Goal: Task Accomplishment & Management: Complete application form

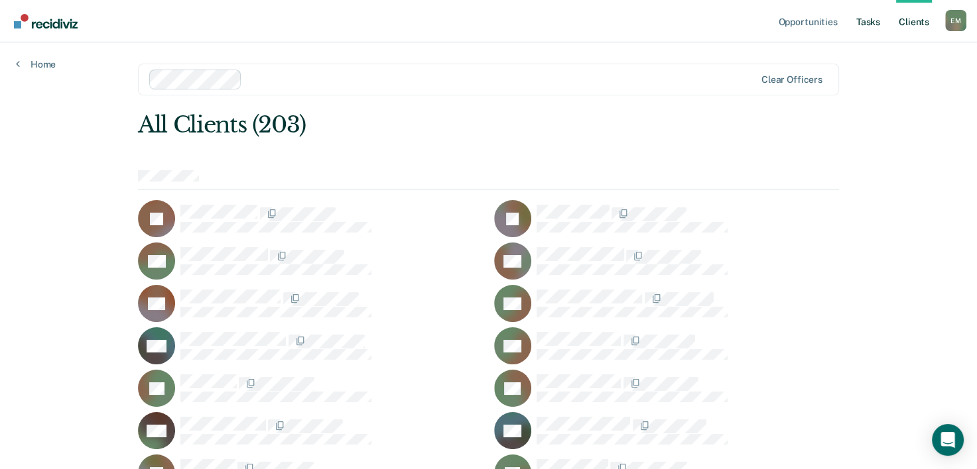
click at [878, 26] on link "Tasks" at bounding box center [867, 21] width 29 height 42
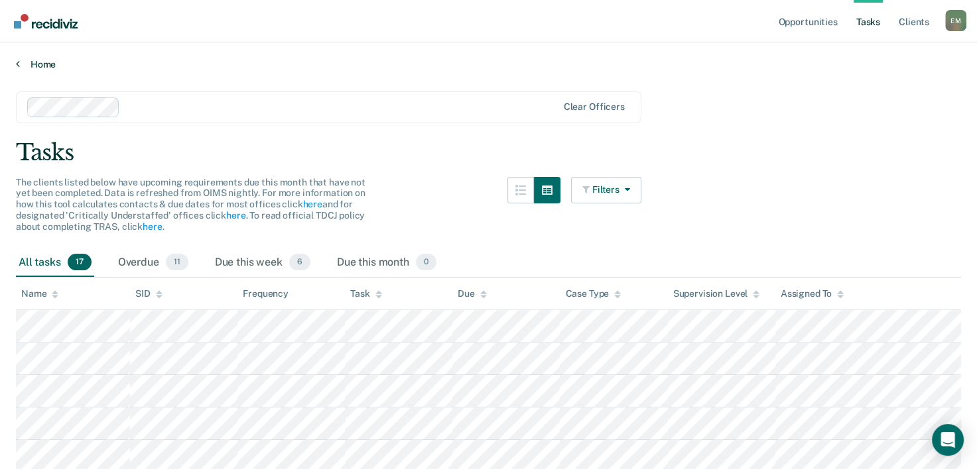
click at [30, 60] on link "Home" at bounding box center [488, 64] width 945 height 12
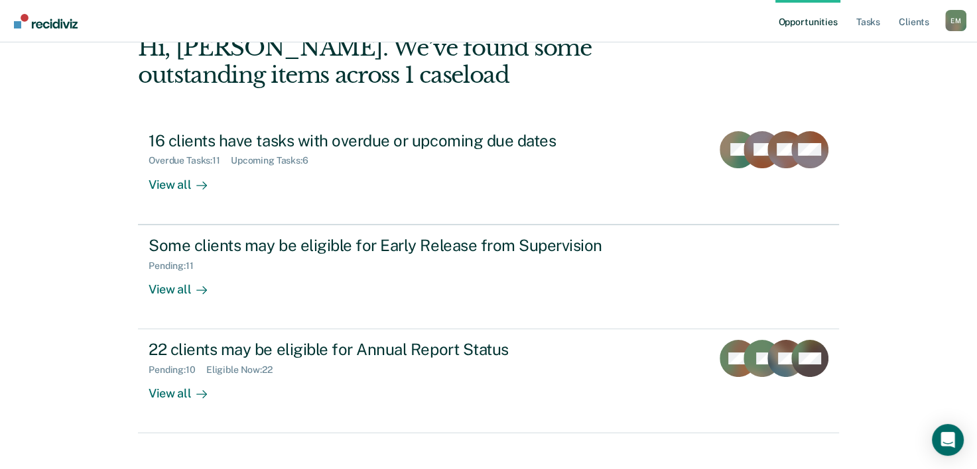
scroll to position [93, 0]
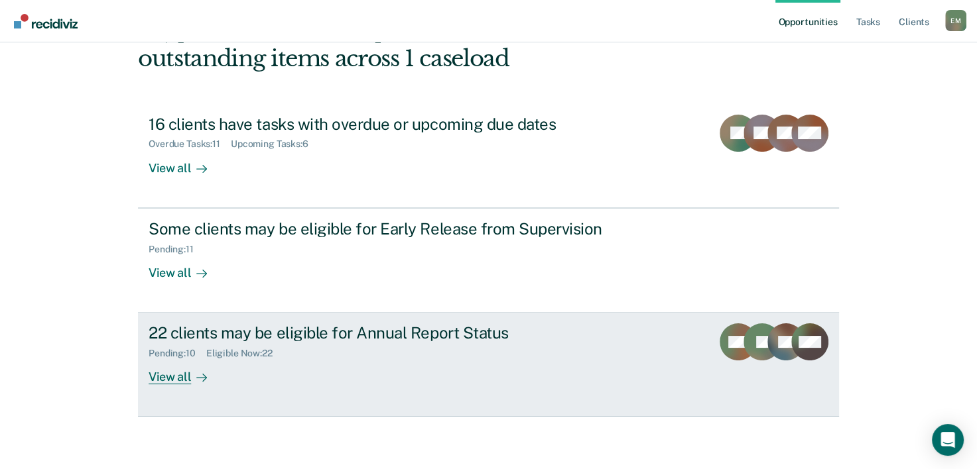
click at [574, 343] on div "Pending : 10 Eligible Now : 22" at bounding box center [381, 351] width 465 height 17
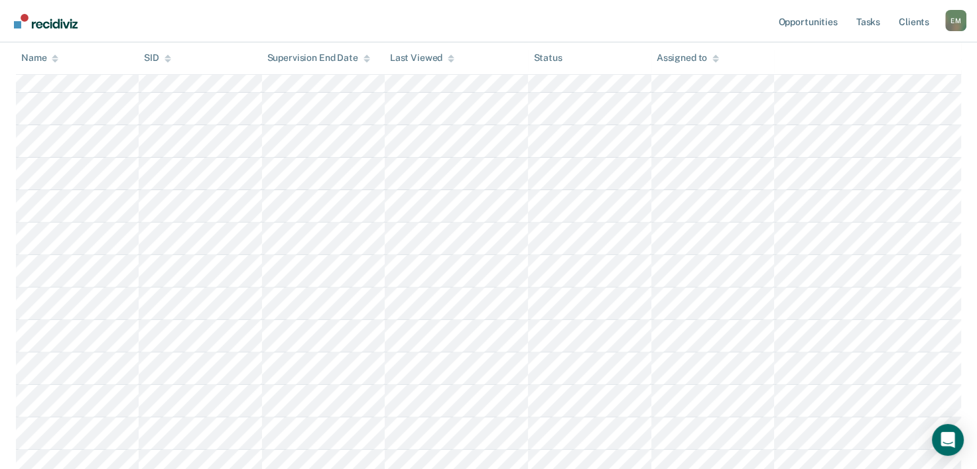
scroll to position [413, 0]
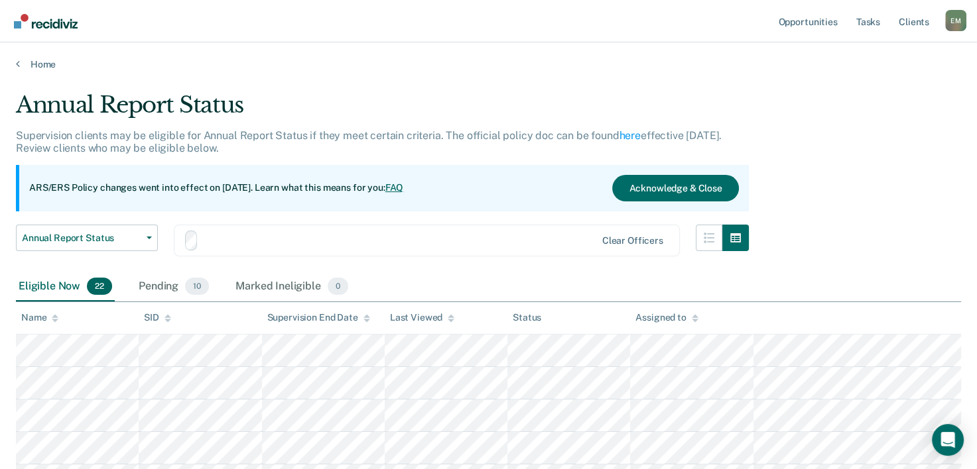
scroll to position [413, 0]
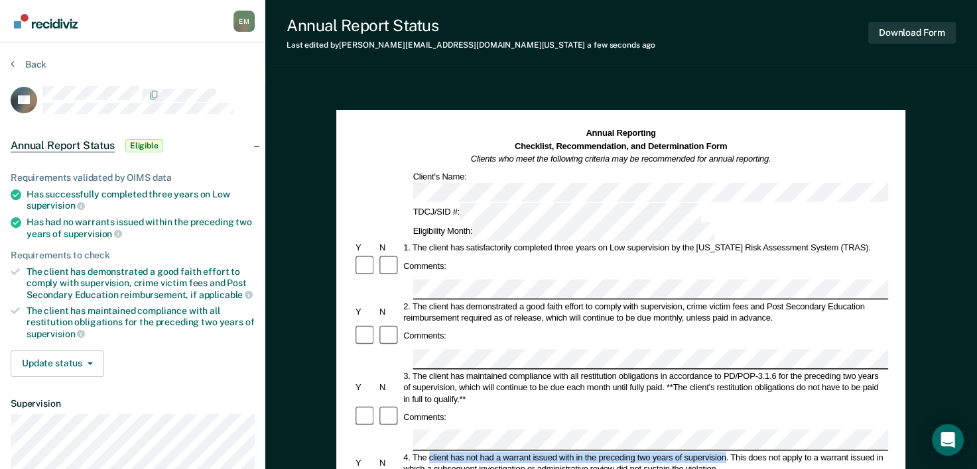
drag, startPoint x: 724, startPoint y: 378, endPoint x: 429, endPoint y: 378, distance: 295.0
click at [429, 452] on div "4. The client has not had a warrant issued with in the preceding two years of s…" at bounding box center [645, 463] width 487 height 23
copy div "client has not had a warrant issued with in the preceding two years of supervis…"
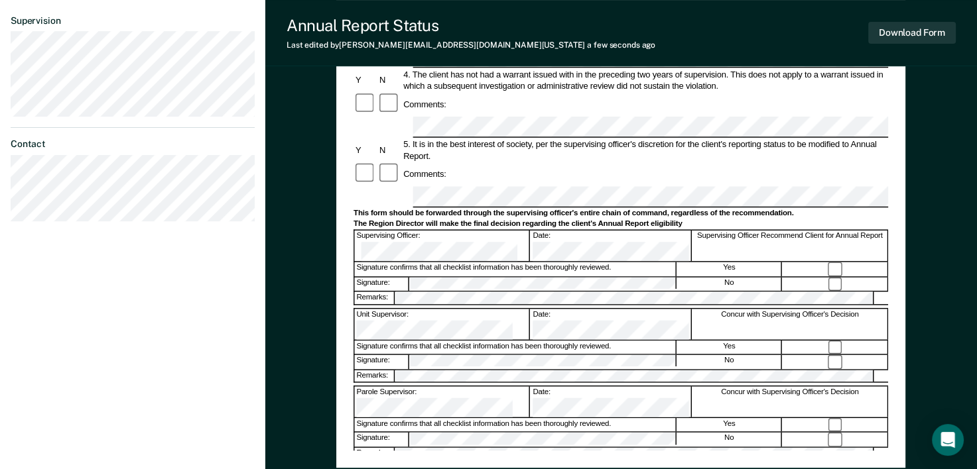
scroll to position [393, 0]
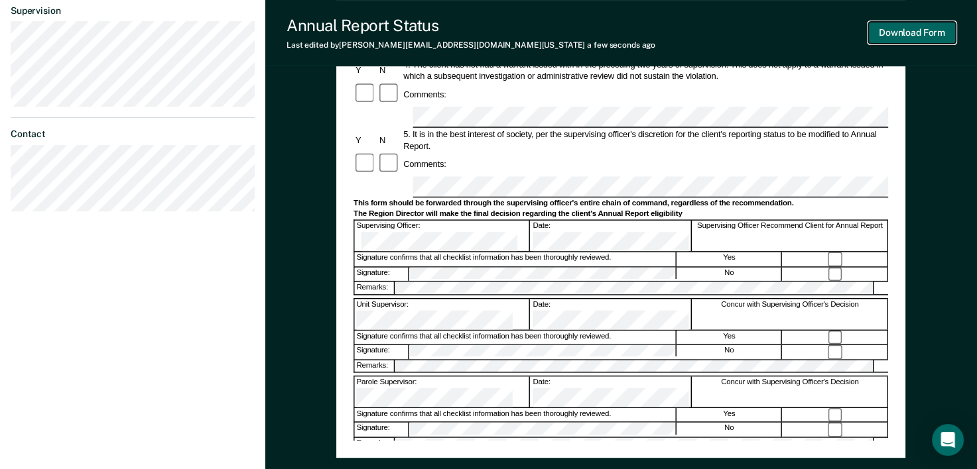
click at [910, 33] on button "Download Form" at bounding box center [912, 33] width 88 height 22
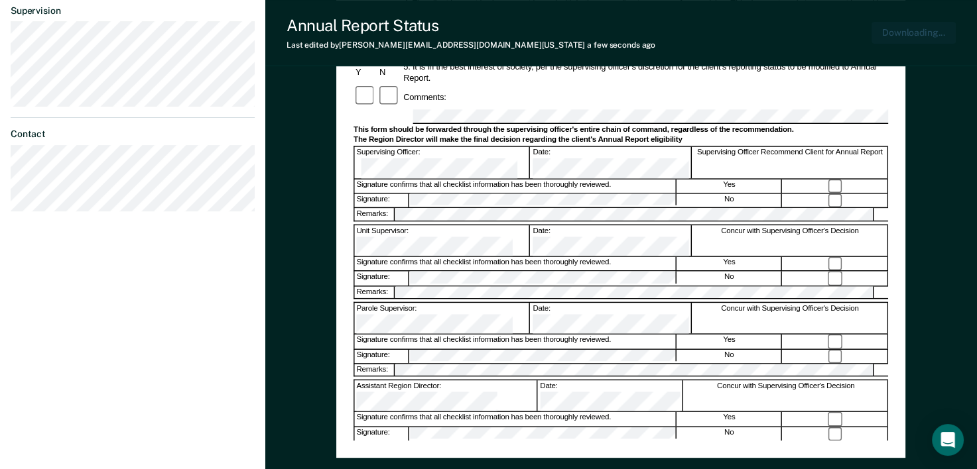
scroll to position [469, 0]
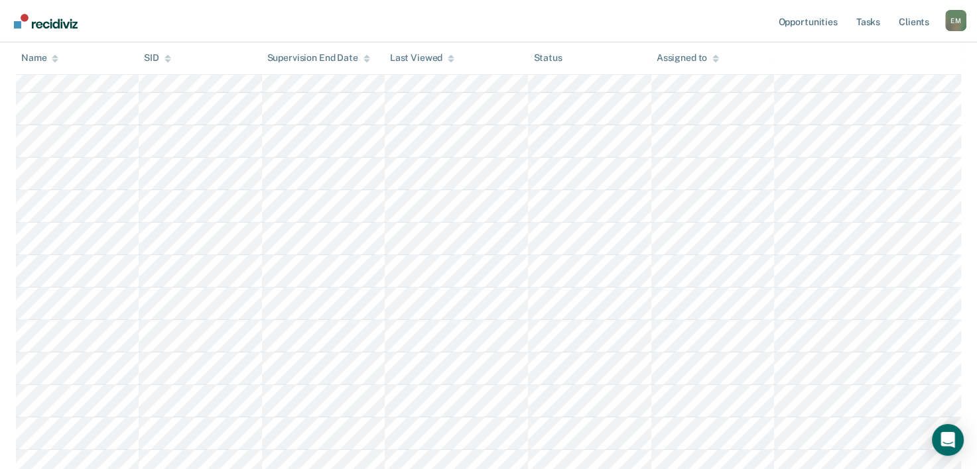
scroll to position [413, 0]
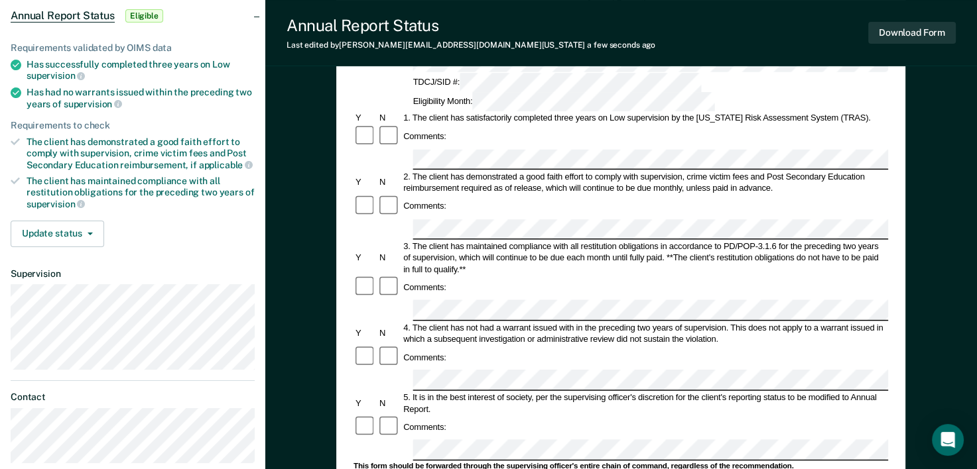
scroll to position [135, 0]
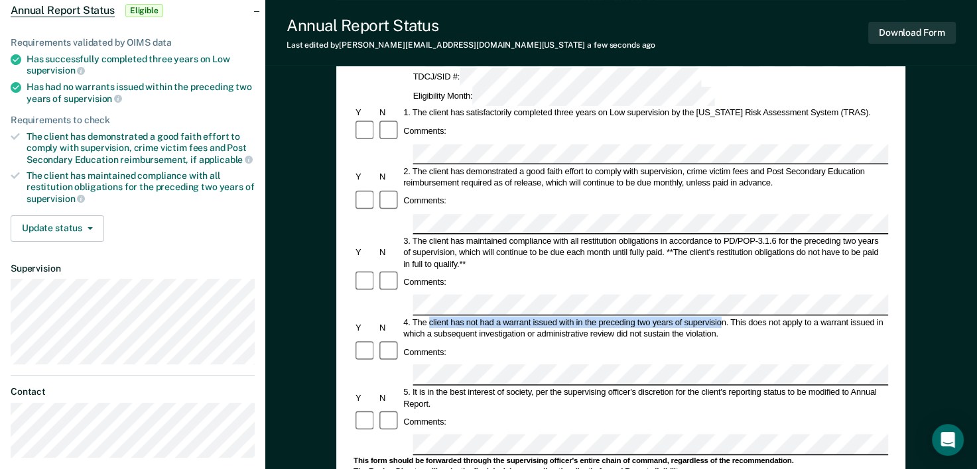
drag, startPoint x: 723, startPoint y: 243, endPoint x: 429, endPoint y: 239, distance: 293.7
click at [429, 316] on div "4. The client has not had a warrant issued with in the preceding two years of s…" at bounding box center [645, 327] width 487 height 23
copy div "client has not had a warrant issued with in the preceding two years of supervis…"
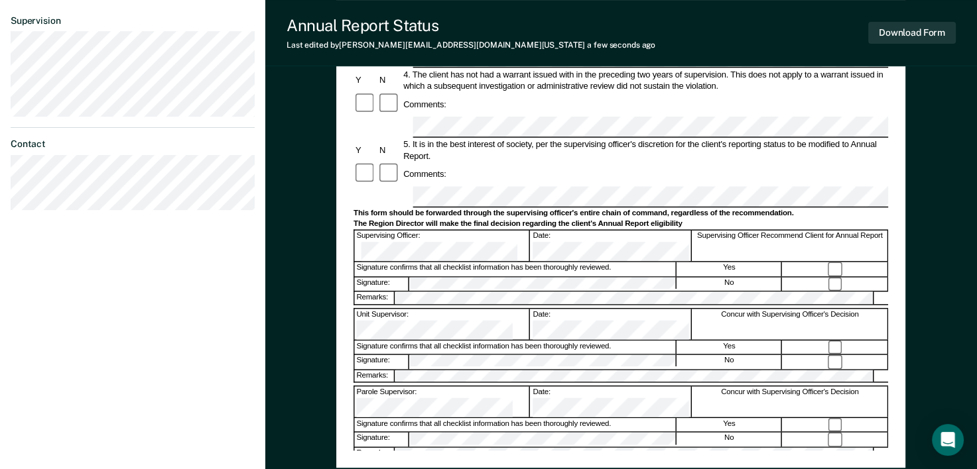
scroll to position [402, 0]
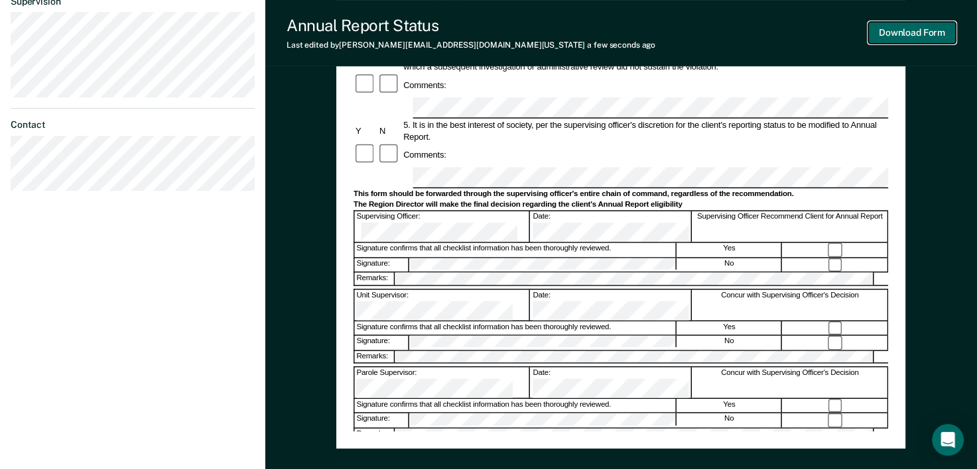
click at [902, 32] on button "Download Form" at bounding box center [912, 33] width 88 height 22
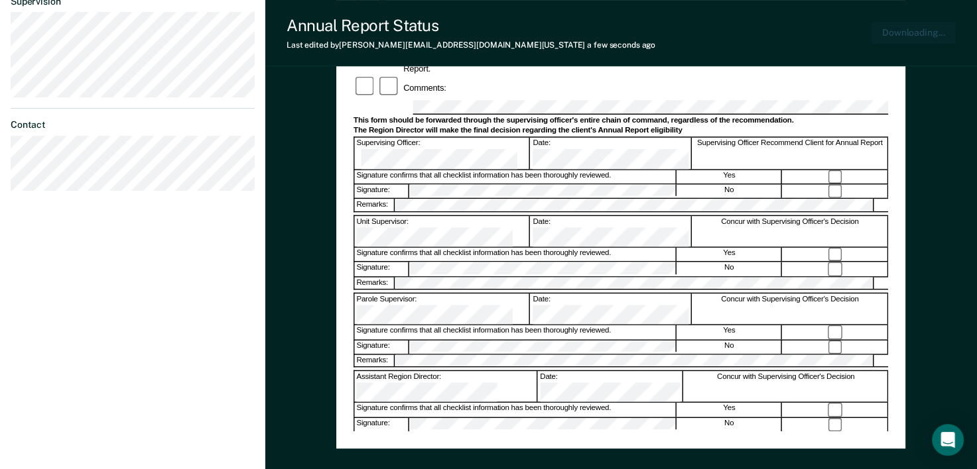
scroll to position [478, 0]
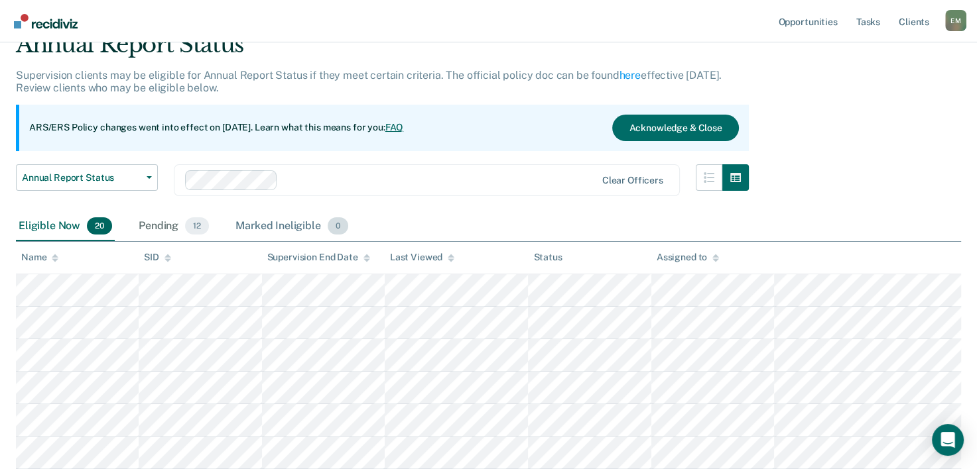
scroll to position [59, 0]
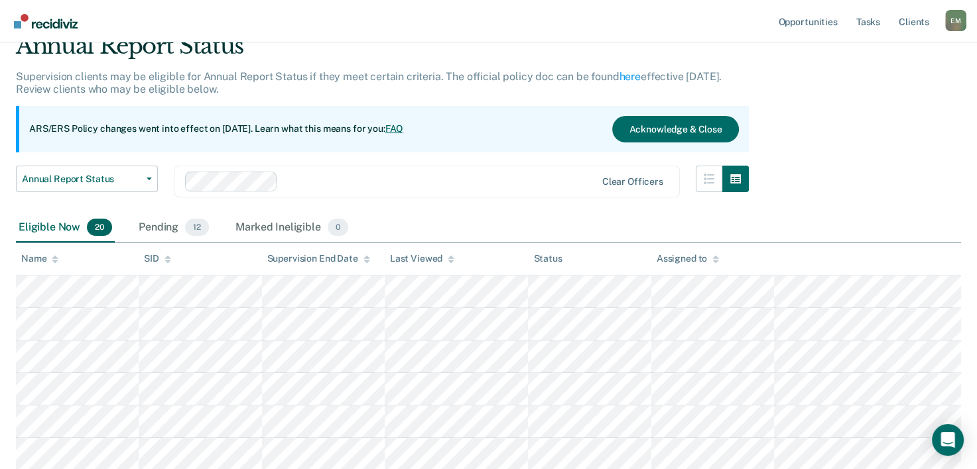
click at [131, 203] on div "Annual Report Status Early Release from Supervision Annual Report Status" at bounding box center [87, 190] width 142 height 48
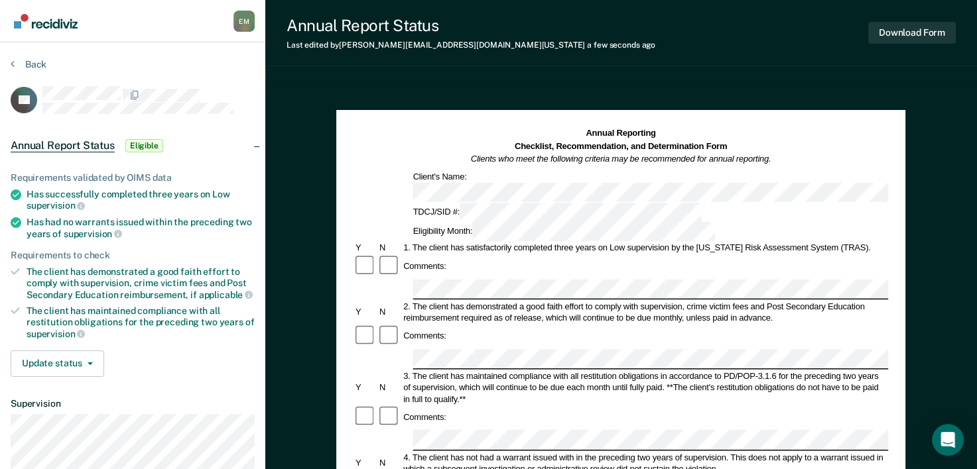
click at [516, 406] on div "Comments:" at bounding box center [620, 418] width 534 height 24
drag, startPoint x: 726, startPoint y: 378, endPoint x: 426, endPoint y: 377, distance: 300.4
click at [426, 452] on div "4. The client has not had a warrant issued with in the preceding two years of s…" at bounding box center [645, 463] width 487 height 23
copy div "client has not had a warrant issued with in the preceding two years of supervis…"
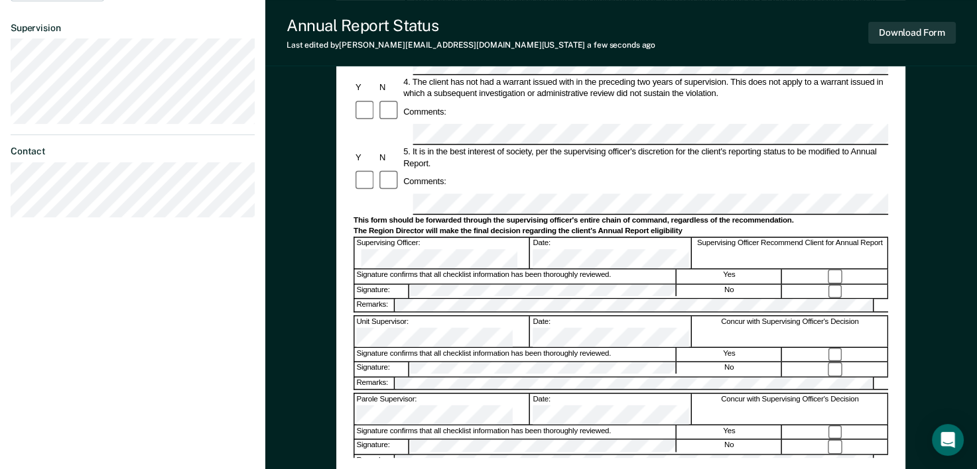
scroll to position [379, 0]
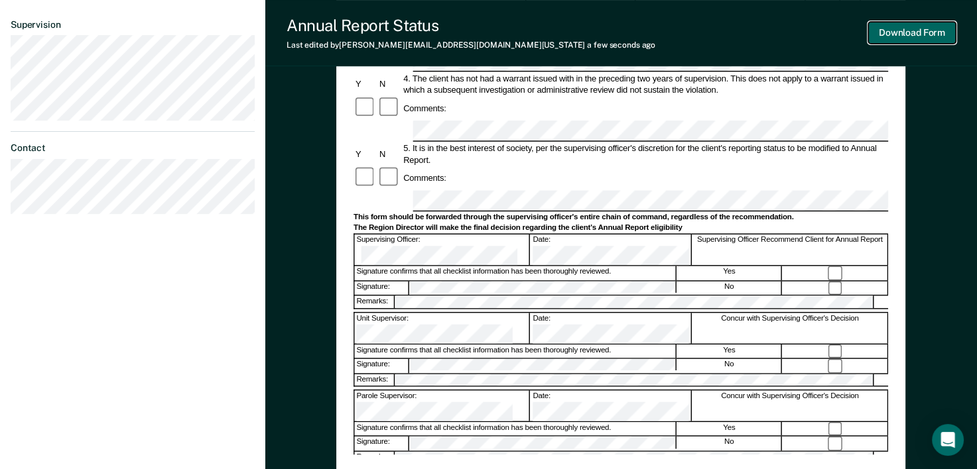
click at [924, 33] on button "Download Form" at bounding box center [912, 33] width 88 height 22
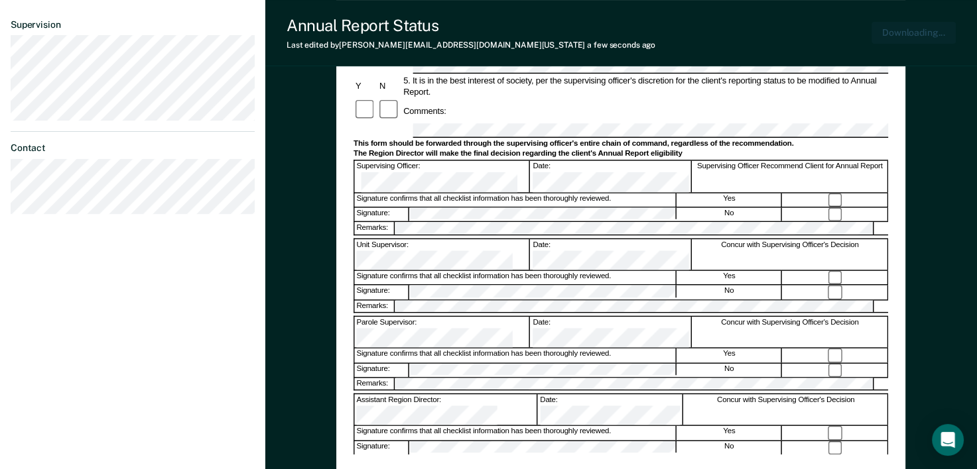
scroll to position [456, 0]
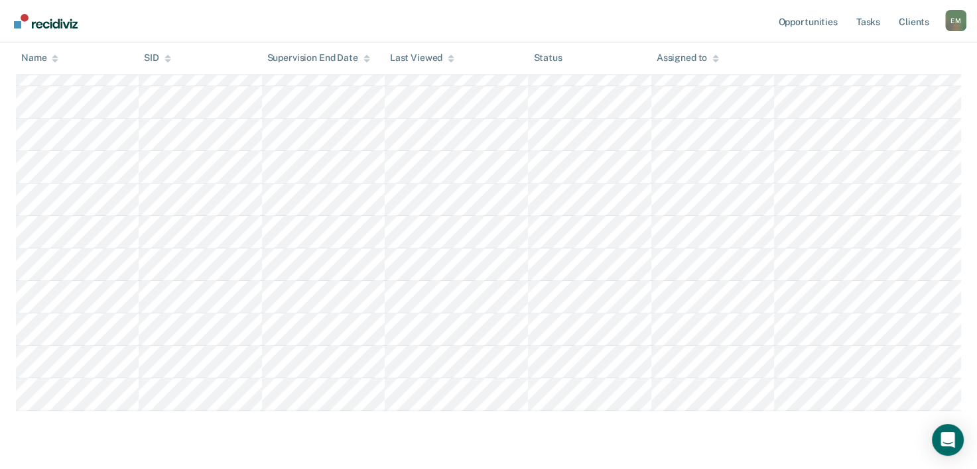
scroll to position [538, 0]
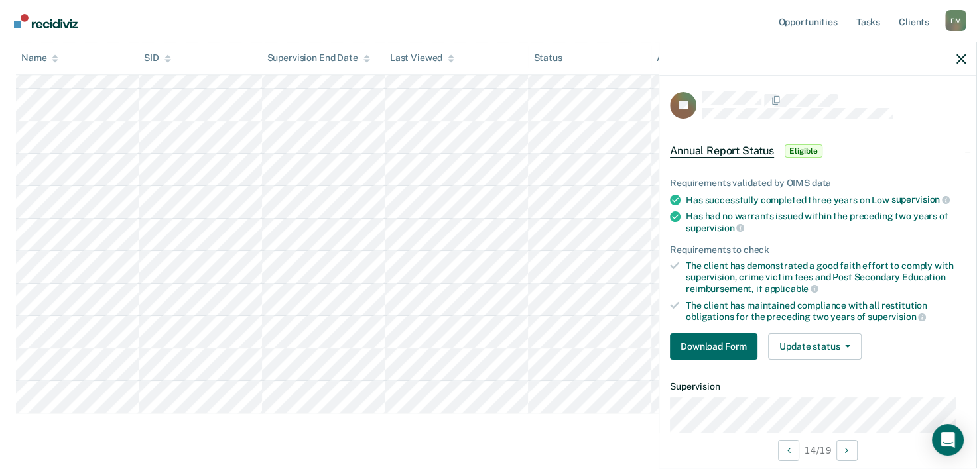
click at [894, 233] on ul "Requirements validated by OIMS data Has successfully completed three years on L…" at bounding box center [818, 250] width 296 height 145
click at [715, 337] on button "Download Form" at bounding box center [714, 347] width 88 height 27
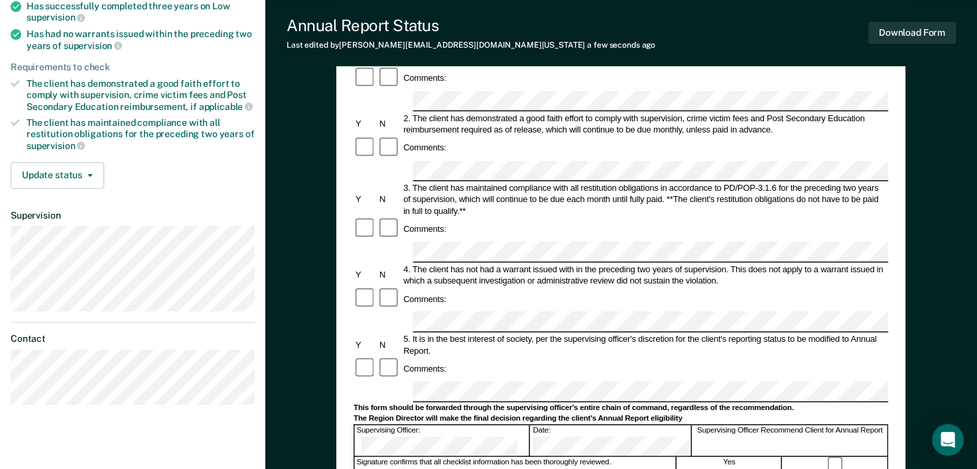
scroll to position [189, 0]
drag, startPoint x: 726, startPoint y: 188, endPoint x: 428, endPoint y: 191, distance: 298.4
click at [428, 263] on div "4. The client has not had a warrant issued with in the preceding two years of s…" at bounding box center [645, 274] width 487 height 23
copy div "client has not had a warrant issued with in the preceding two years of supervis…"
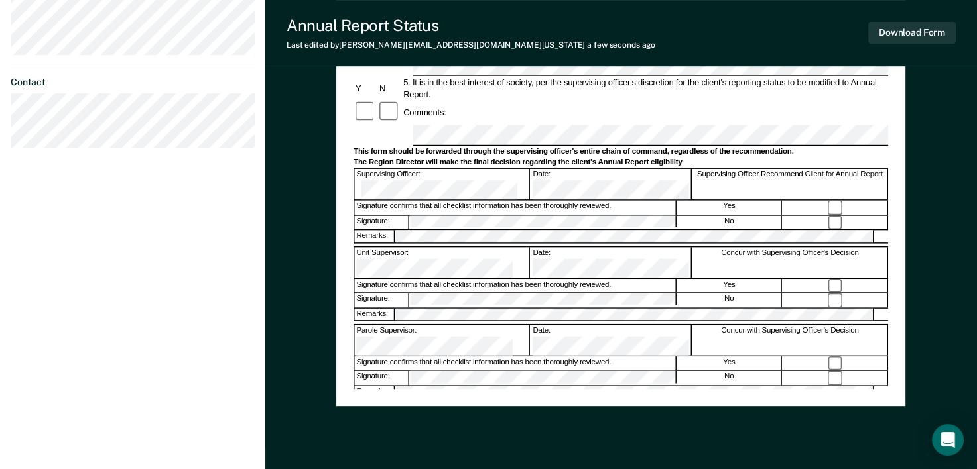
scroll to position [446, 0]
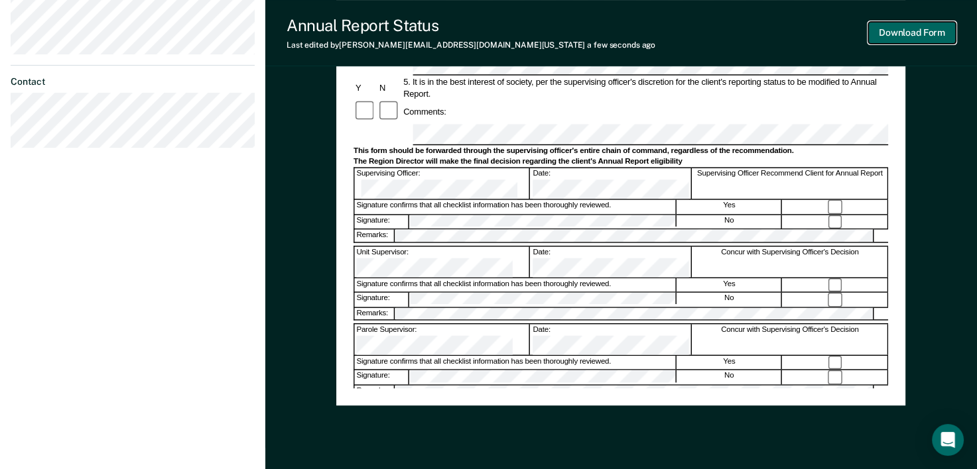
click at [907, 36] on button "Download Form" at bounding box center [912, 33] width 88 height 22
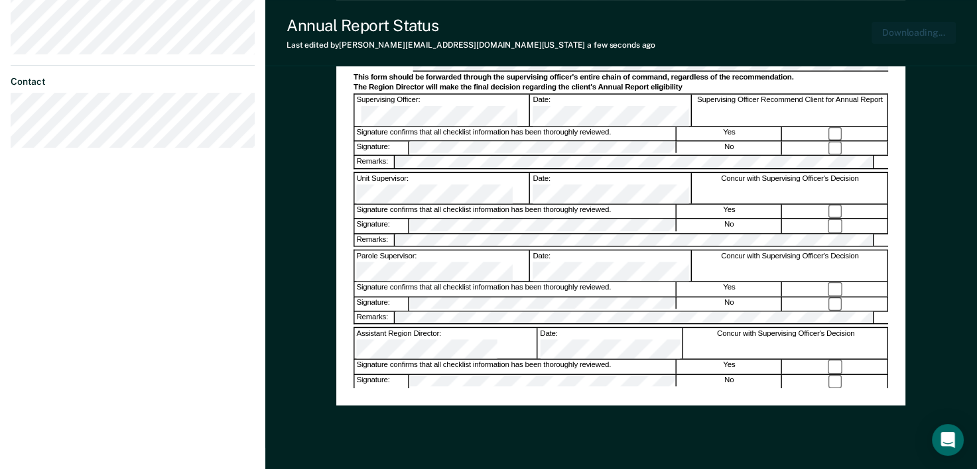
scroll to position [485, 0]
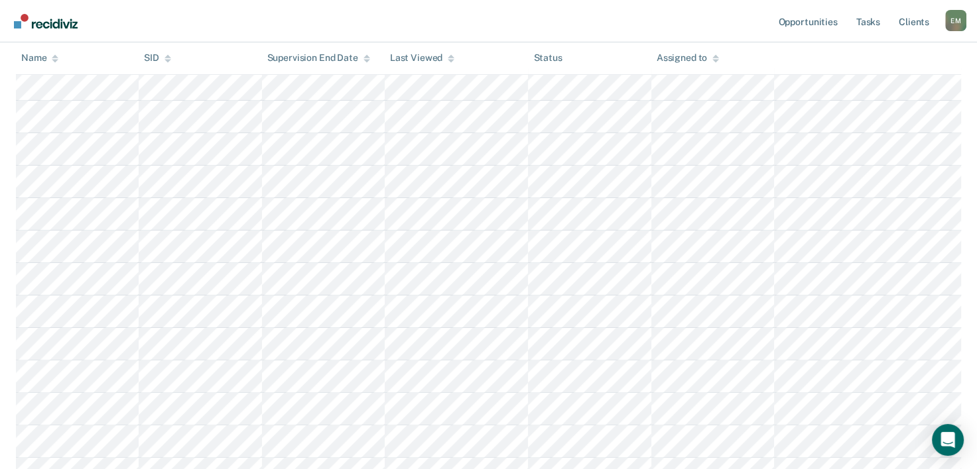
scroll to position [265, 0]
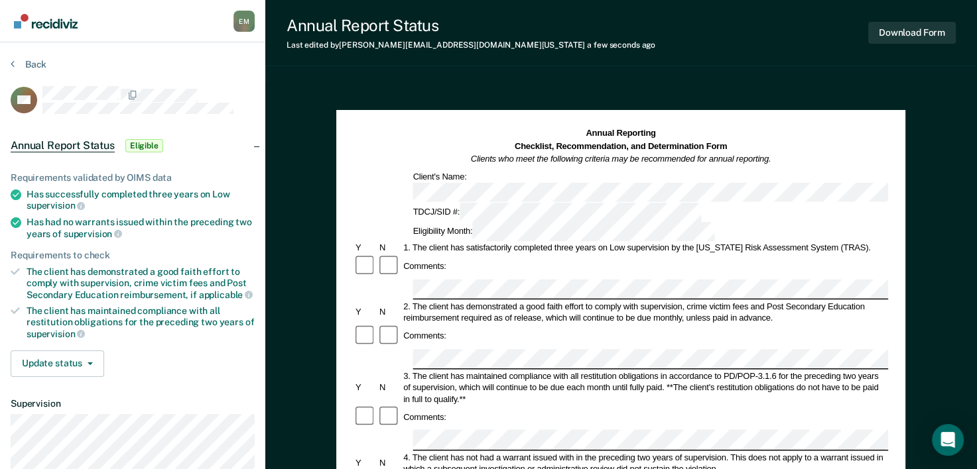
click at [561, 406] on div "Comments:" at bounding box center [620, 418] width 534 height 24
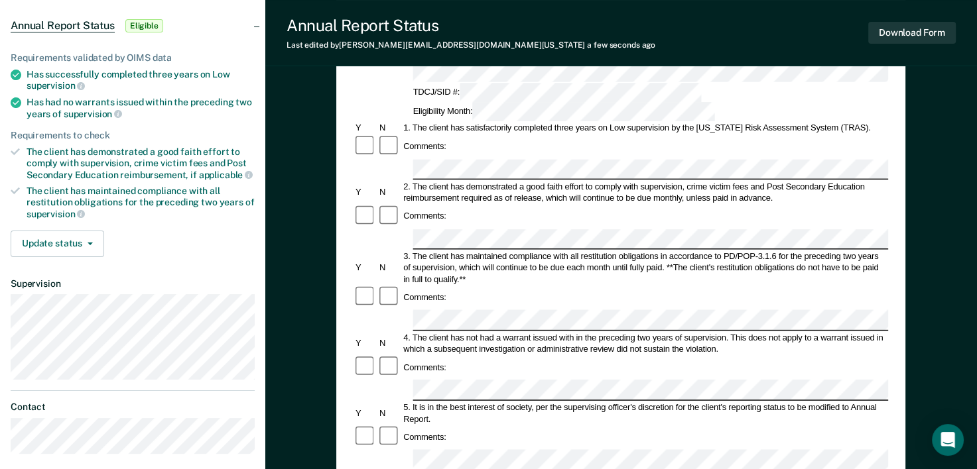
scroll to position [121, 0]
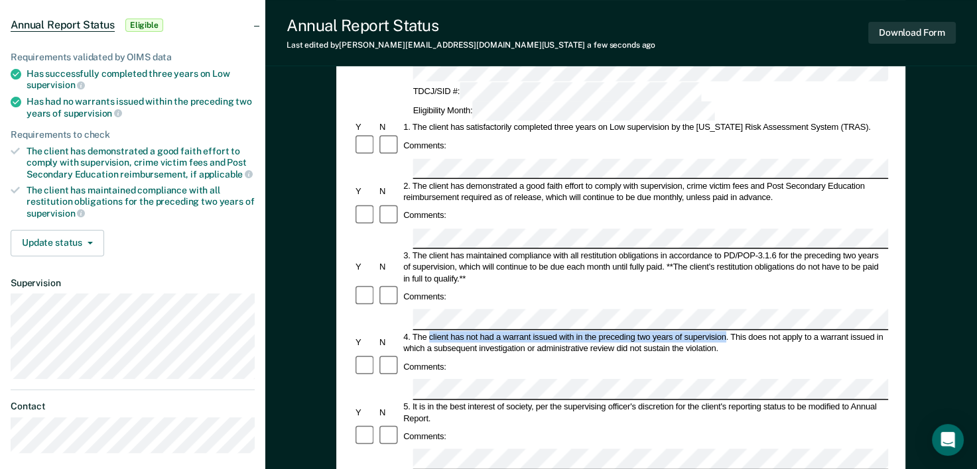
drag, startPoint x: 725, startPoint y: 259, endPoint x: 428, endPoint y: 257, distance: 297.0
click at [428, 331] on div "4. The client has not had a warrant issued with in the preceding two years of s…" at bounding box center [645, 342] width 487 height 23
copy div "client has not had a warrant issued with in the preceding two years of supervis…"
click at [456, 425] on div "Comments:" at bounding box center [620, 437] width 534 height 24
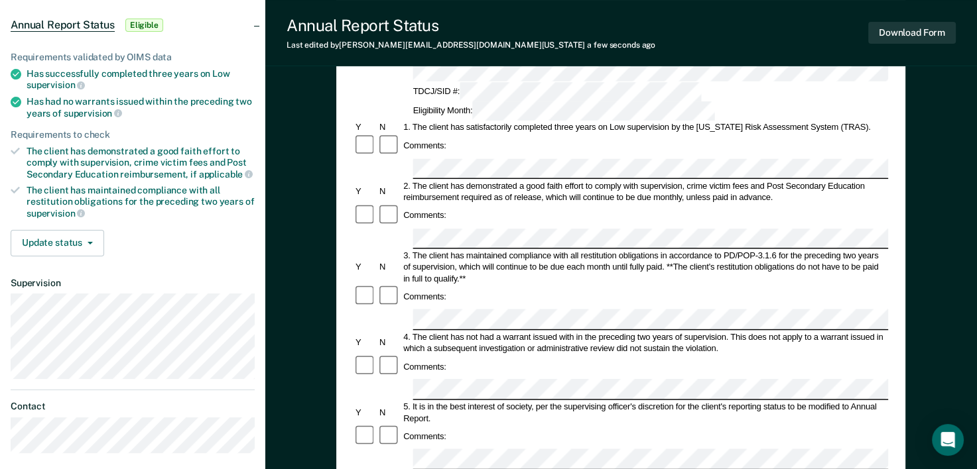
click at [379, 425] on div at bounding box center [389, 437] width 24 height 24
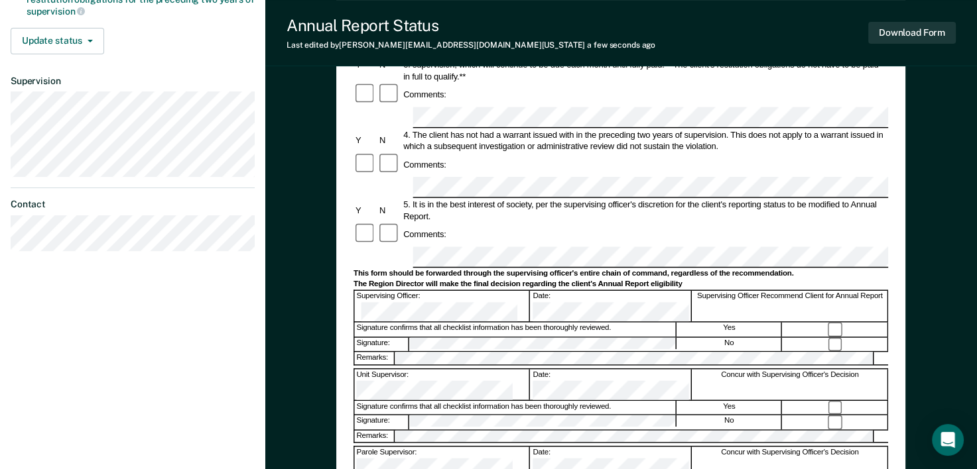
scroll to position [328, 0]
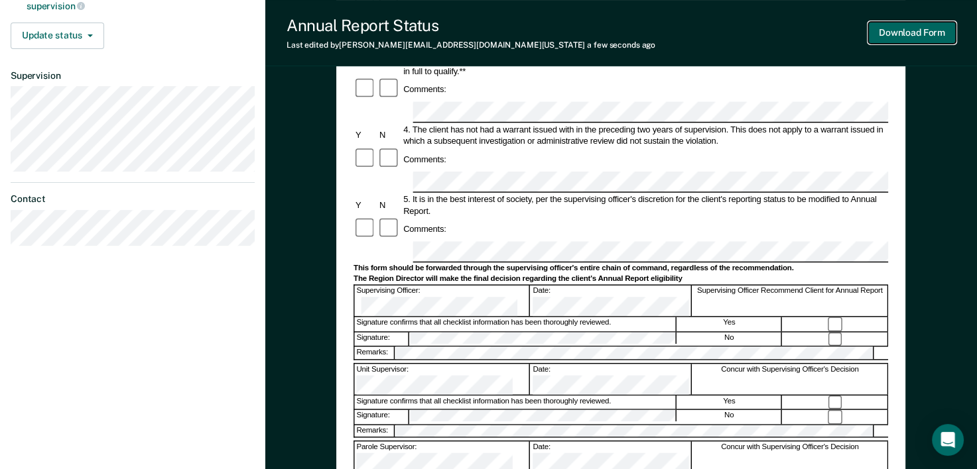
click at [923, 36] on button "Download Form" at bounding box center [912, 33] width 88 height 22
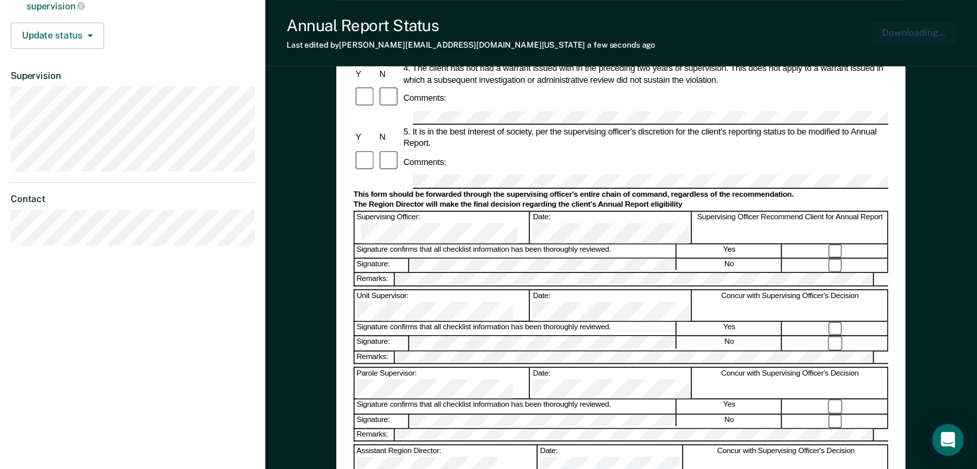
scroll to position [0, 0]
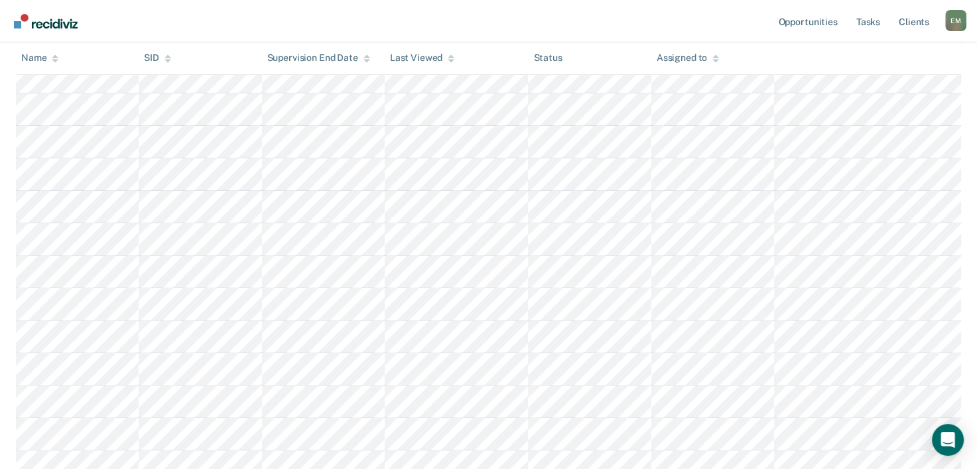
scroll to position [371, 0]
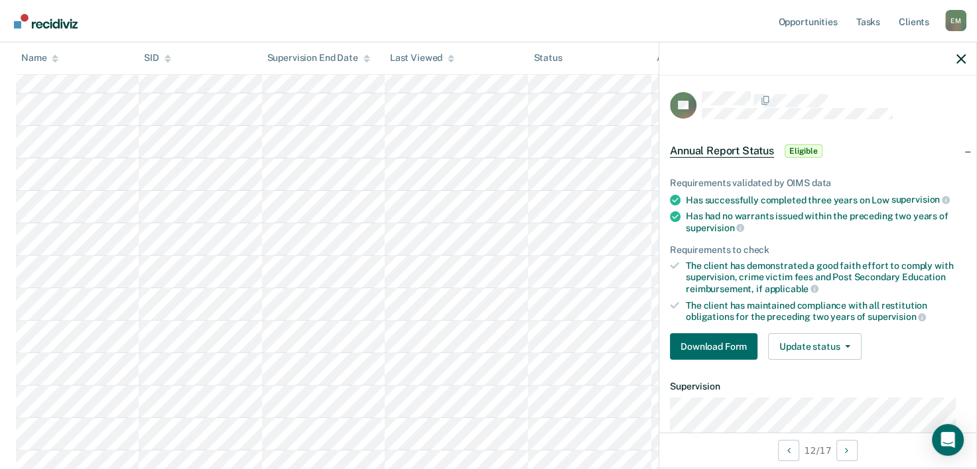
click at [894, 334] on div "Download Form Update status [PERSON_NAME] Mark Ineligible" at bounding box center [818, 347] width 296 height 27
click at [727, 345] on button "Download Form" at bounding box center [714, 347] width 88 height 27
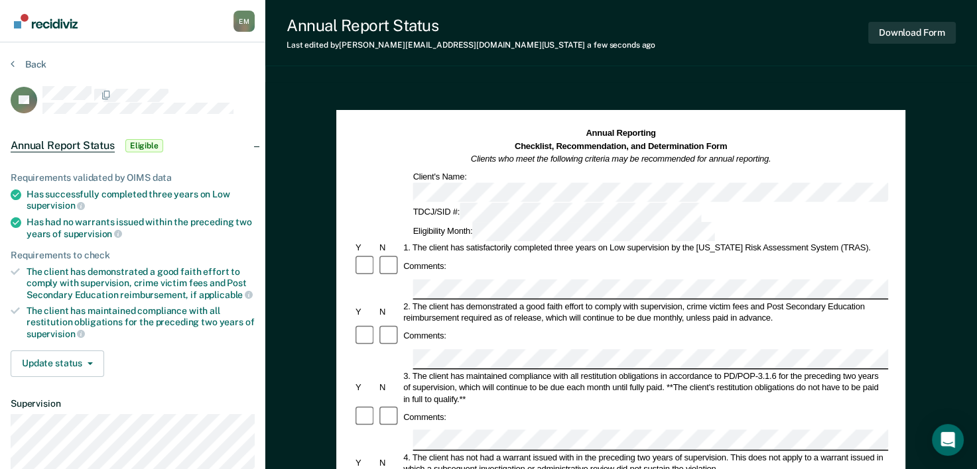
click at [469, 325] on div "Comments:" at bounding box center [620, 337] width 534 height 24
drag, startPoint x: 727, startPoint y: 379, endPoint x: 430, endPoint y: 378, distance: 297.0
click at [430, 452] on div "4. The client has not had a warrant issued with in the preceding two years of s…" at bounding box center [645, 463] width 487 height 23
copy div "client has not had a warrant issued with in the preceding two years of supervis…"
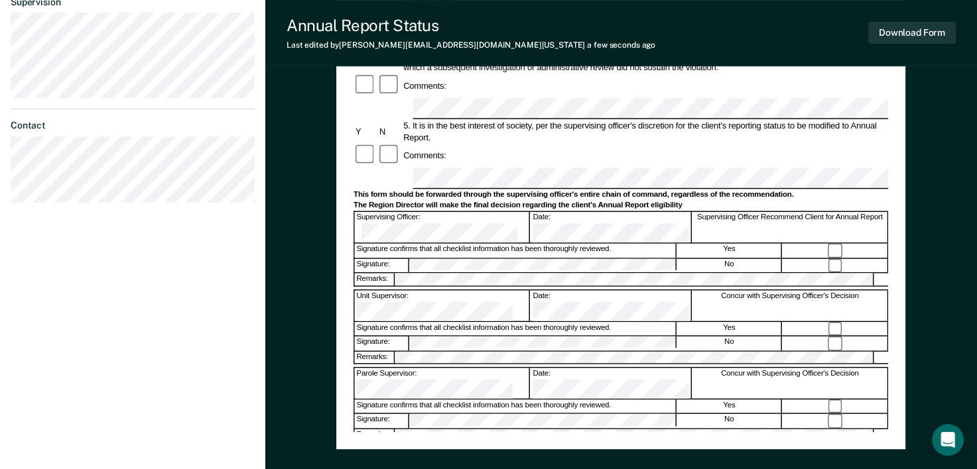
scroll to position [410, 0]
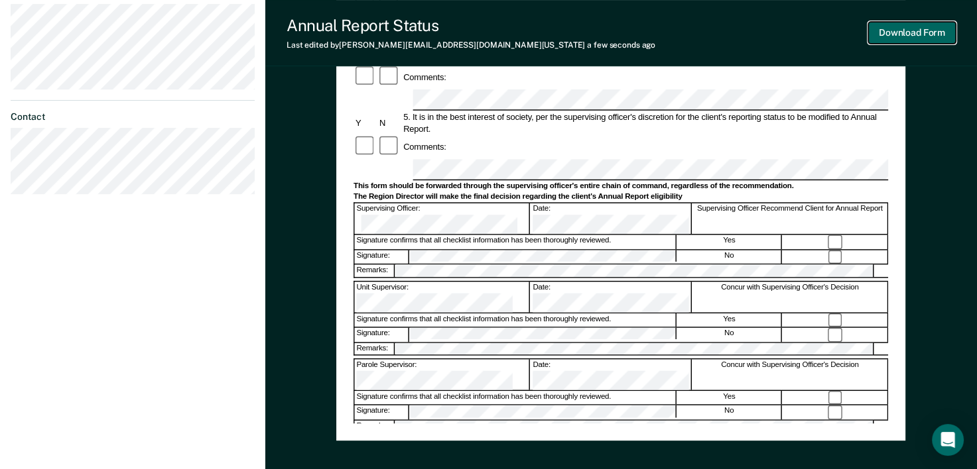
click at [934, 32] on button "Download Form" at bounding box center [912, 33] width 88 height 22
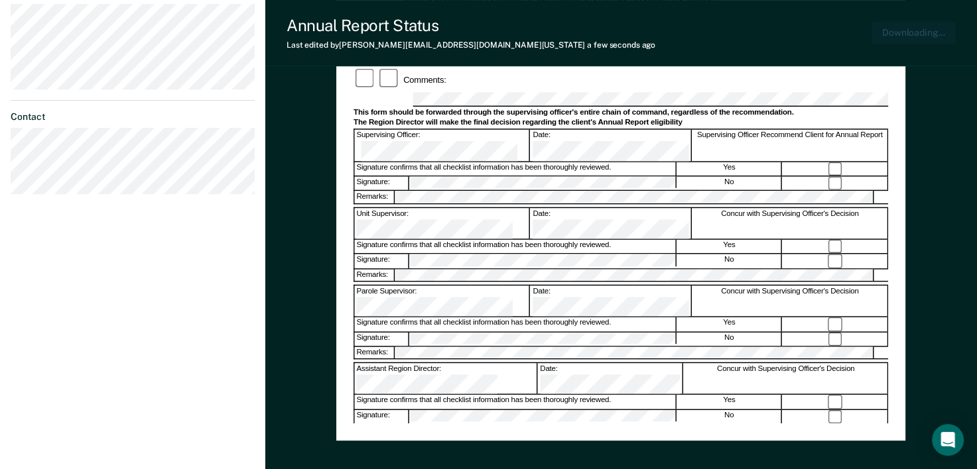
scroll to position [485, 0]
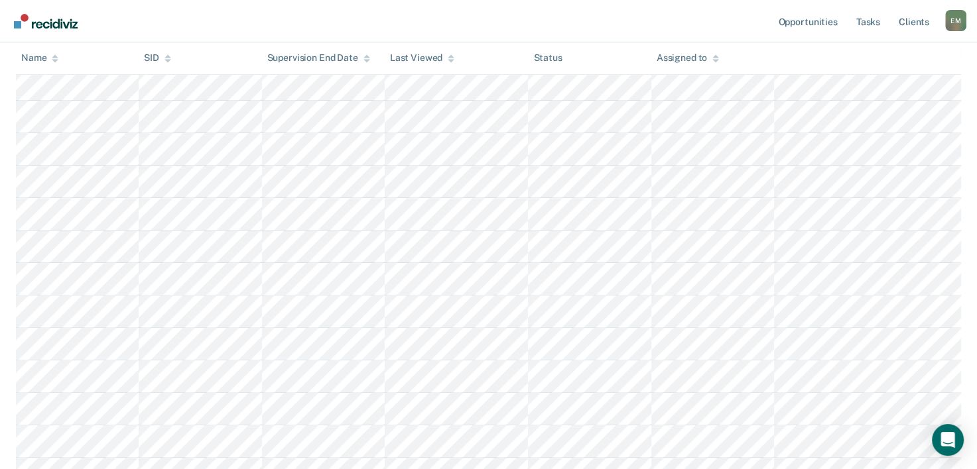
scroll to position [328, 0]
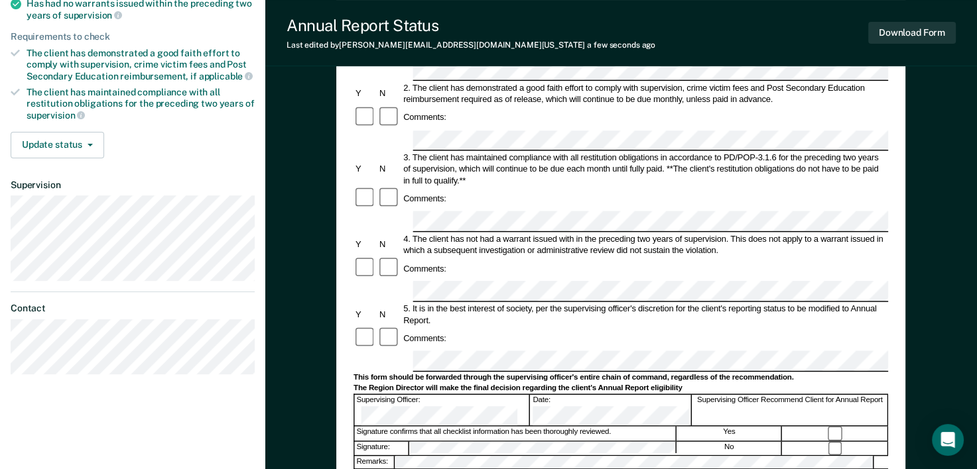
scroll to position [223, 0]
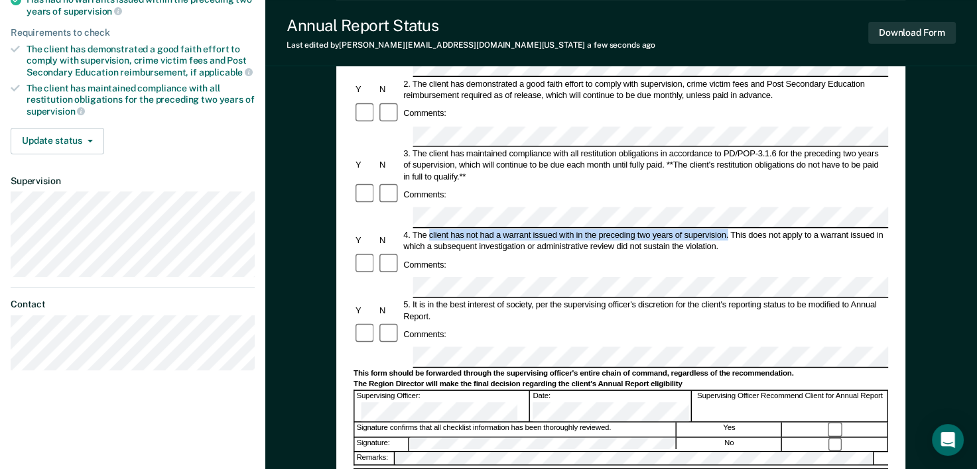
drag, startPoint x: 727, startPoint y: 154, endPoint x: 428, endPoint y: 154, distance: 298.4
click at [428, 229] on div "4. The client has not had a warrant issued with in the preceding two years of s…" at bounding box center [645, 240] width 487 height 23
copy div "client has not had a warrant issued with in the preceding two years of supervis…"
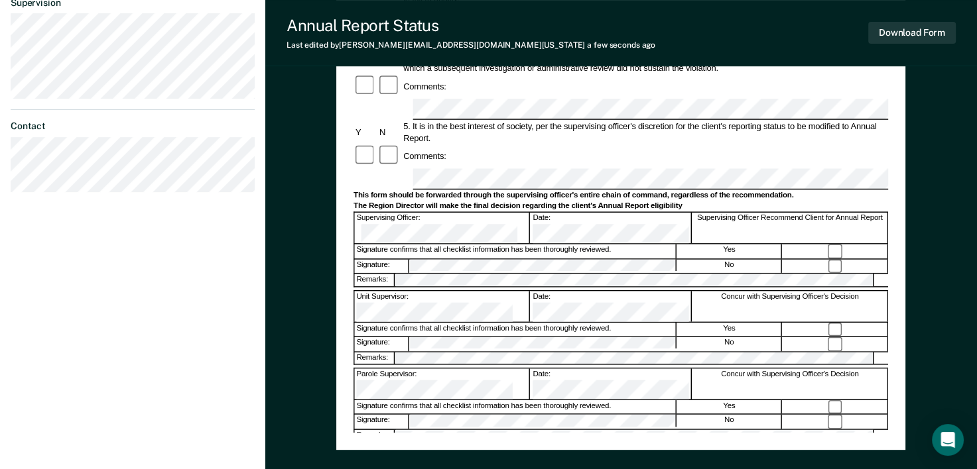
scroll to position [402, 0]
click at [918, 29] on button "Download Form" at bounding box center [912, 33] width 88 height 22
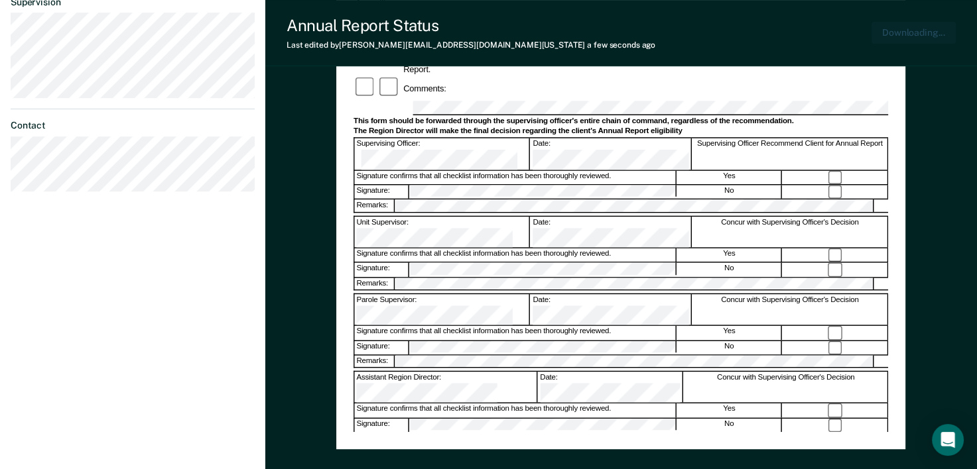
scroll to position [477, 0]
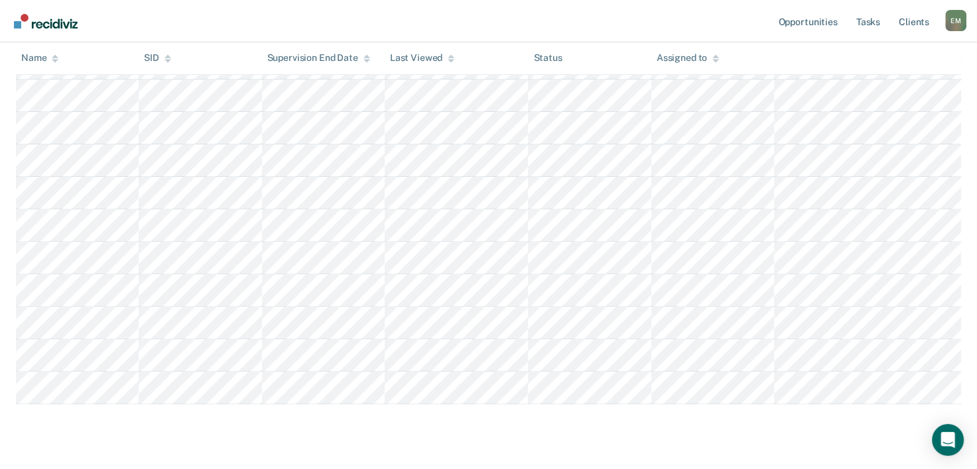
scroll to position [421, 0]
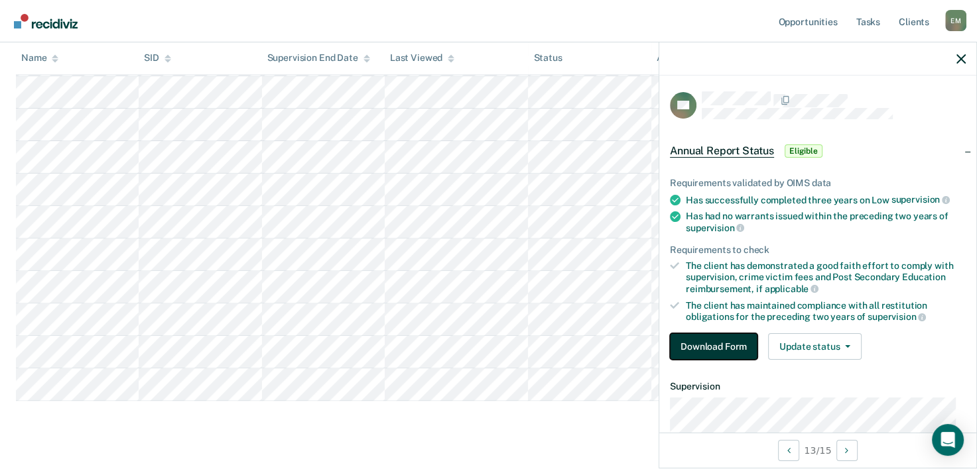
click at [734, 345] on button "Download Form" at bounding box center [714, 347] width 88 height 27
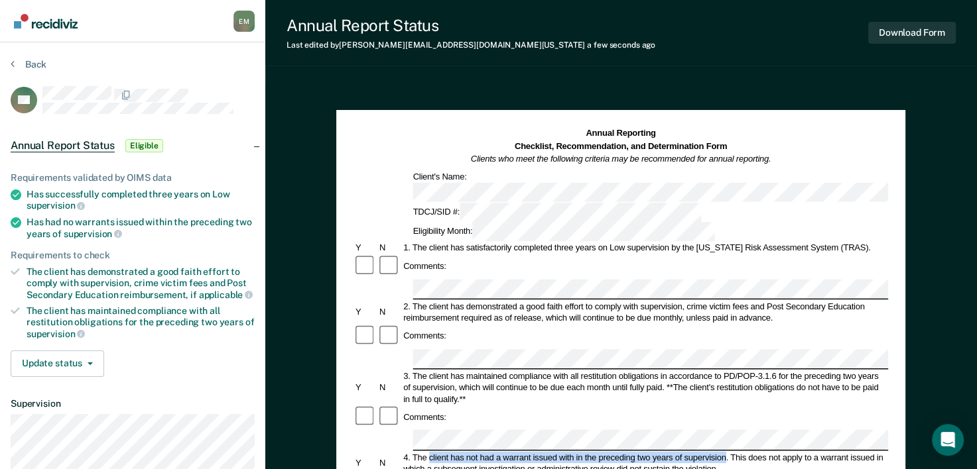
drag, startPoint x: 726, startPoint y: 377, endPoint x: 428, endPoint y: 377, distance: 298.4
click at [428, 452] on div "4. The client has not had a warrant issued with in the preceding two years of s…" at bounding box center [645, 463] width 487 height 23
drag, startPoint x: 428, startPoint y: 377, endPoint x: 615, endPoint y: 395, distance: 188.6
drag, startPoint x: 727, startPoint y: 377, endPoint x: 430, endPoint y: 374, distance: 296.4
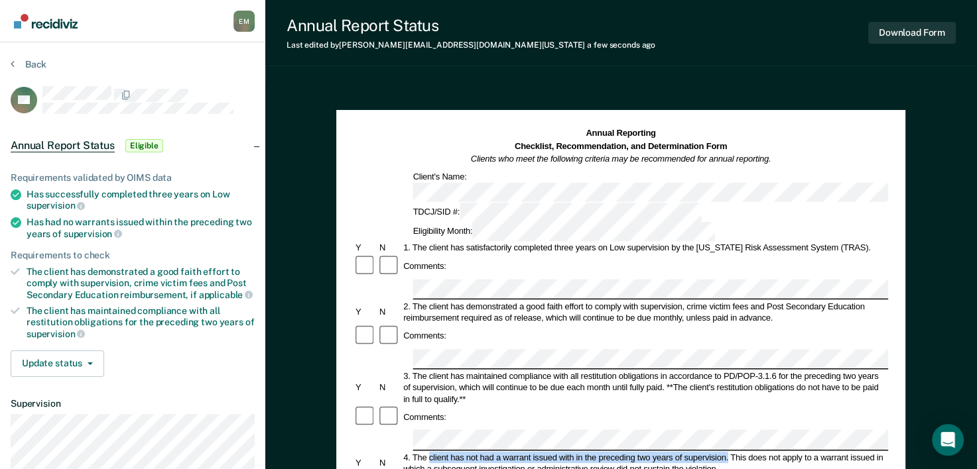
click at [430, 452] on div "4. The client has not had a warrant issued with in the preceding two years of s…" at bounding box center [645, 463] width 487 height 23
copy div "client has not had a warrant issued with in the preceding two years of supervis…"
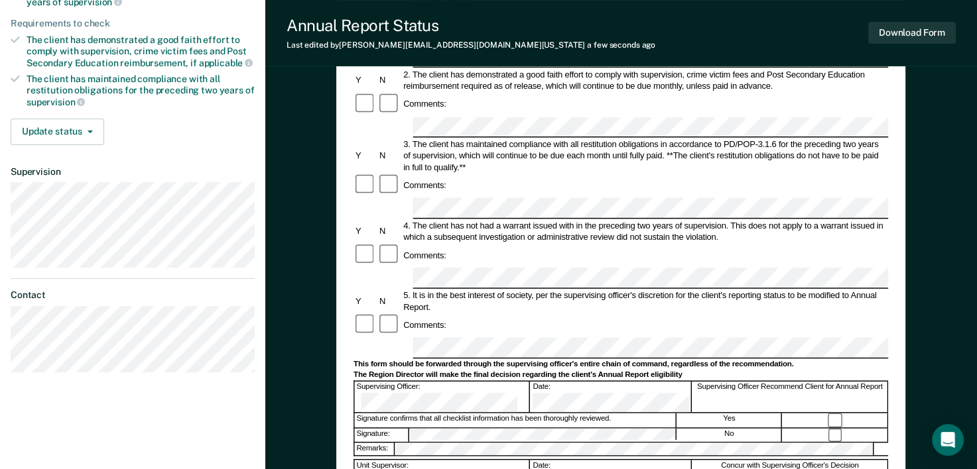
scroll to position [236, 0]
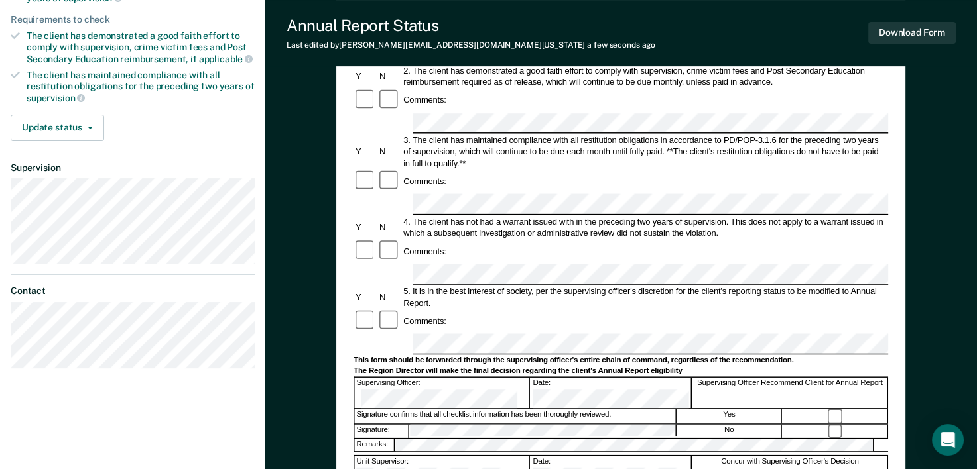
click at [493, 452] on div at bounding box center [620, 453] width 534 height 3
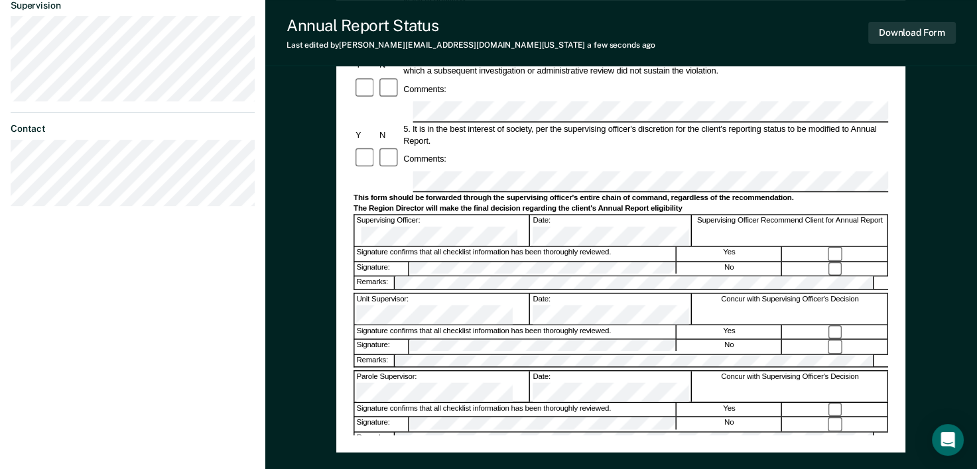
scroll to position [406, 0]
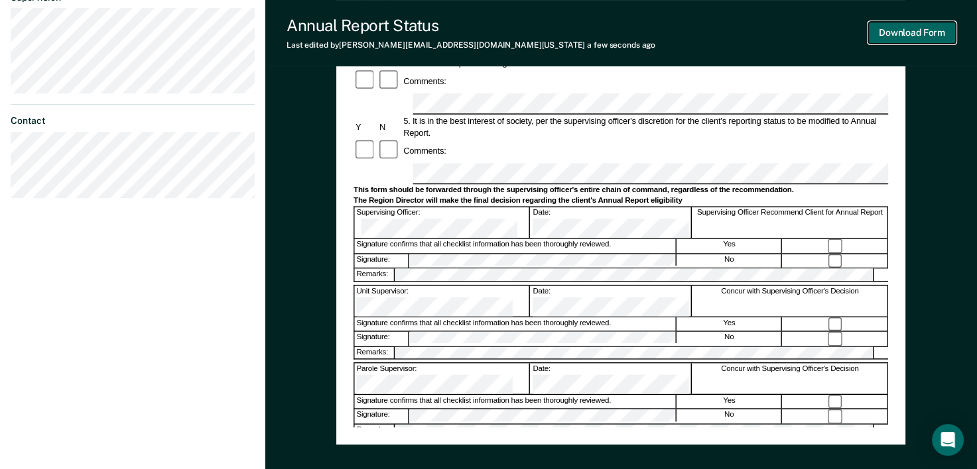
click at [920, 32] on button "Download Form" at bounding box center [912, 33] width 88 height 22
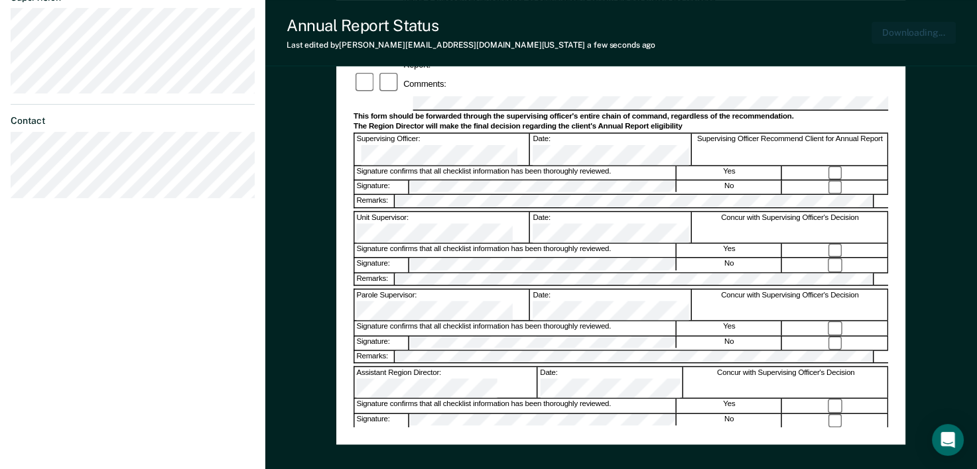
scroll to position [483, 0]
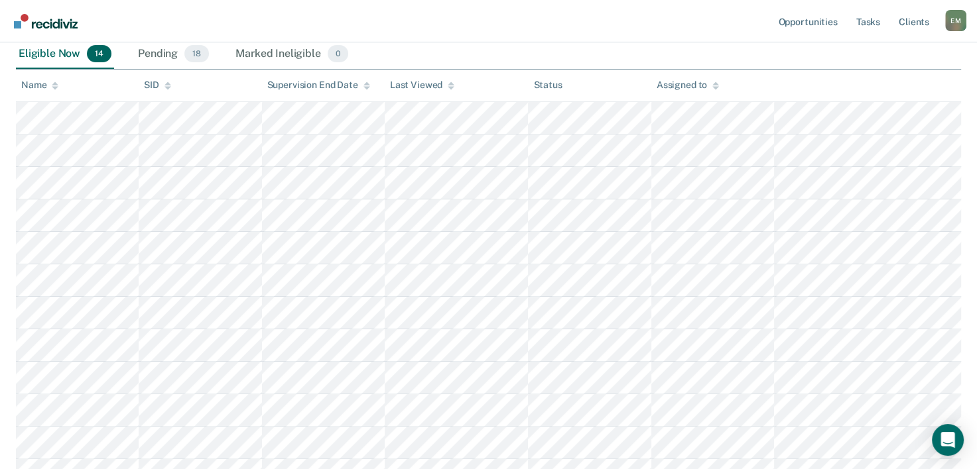
scroll to position [225, 0]
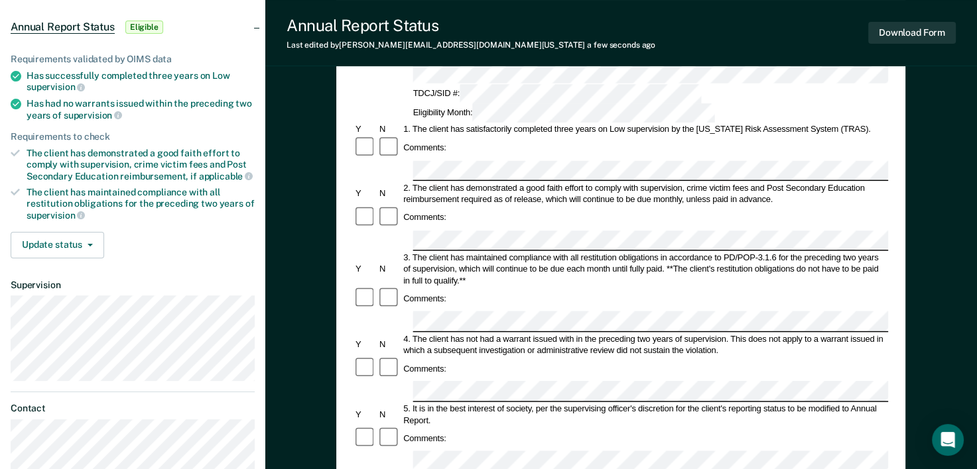
scroll to position [119, 0]
drag, startPoint x: 725, startPoint y: 257, endPoint x: 430, endPoint y: 258, distance: 295.7
click at [430, 332] on div "4. The client has not had a warrant issued with in the preceding two years of s…" at bounding box center [645, 343] width 487 height 23
copy div "client has not had a warrant issued with in the preceding two years of supervis…"
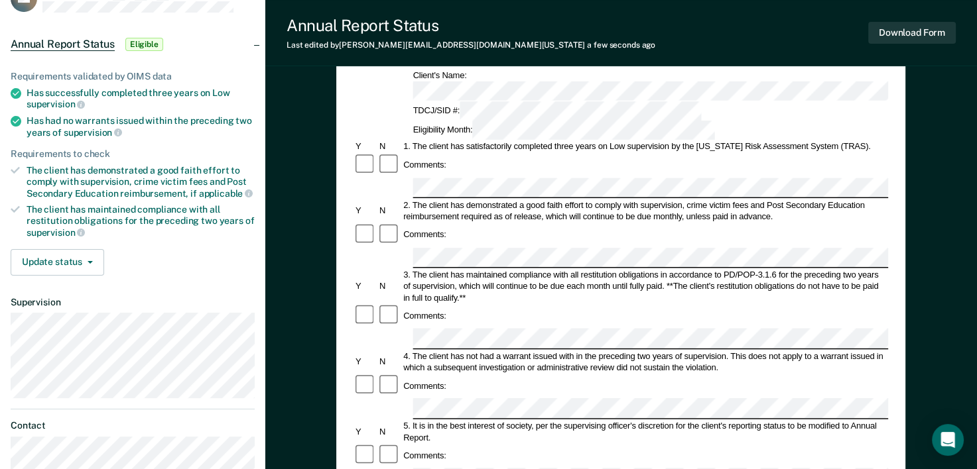
scroll to position [0, 0]
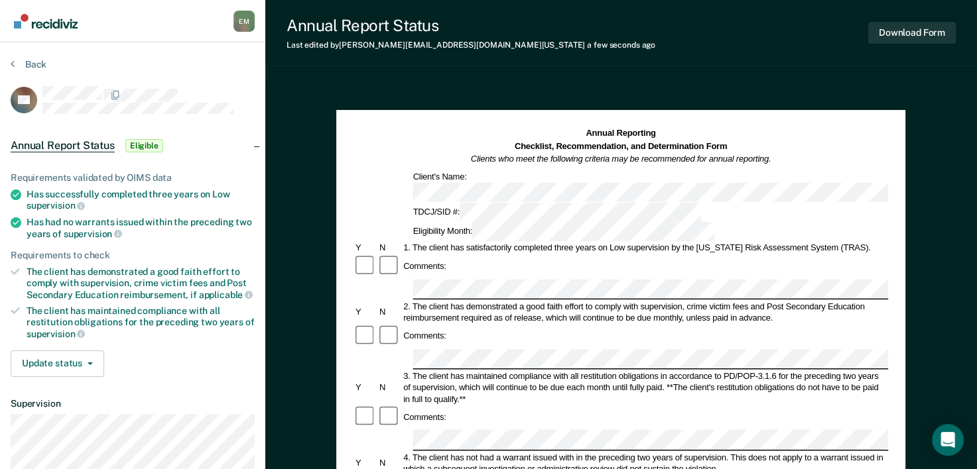
click at [495, 130] on h1 "Annual Reporting Checklist, Recommendation, and Determination Form Clients who …" at bounding box center [621, 146] width 300 height 38
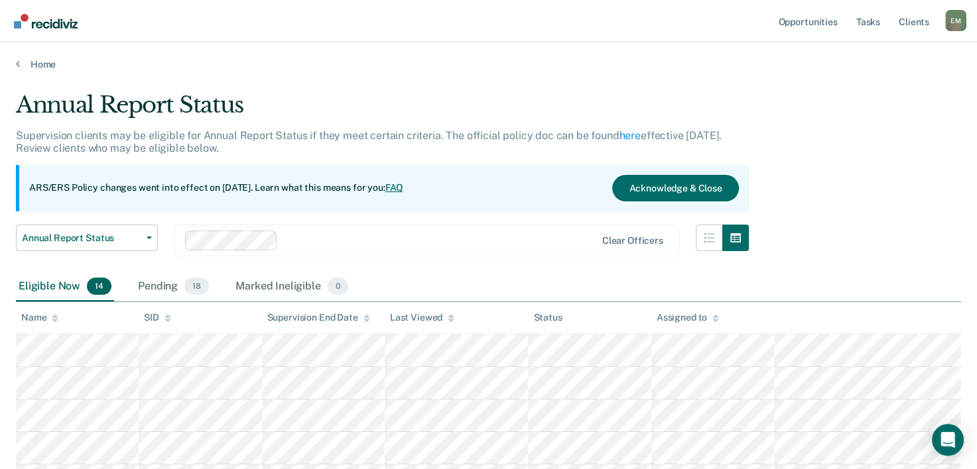
scroll to position [225, 0]
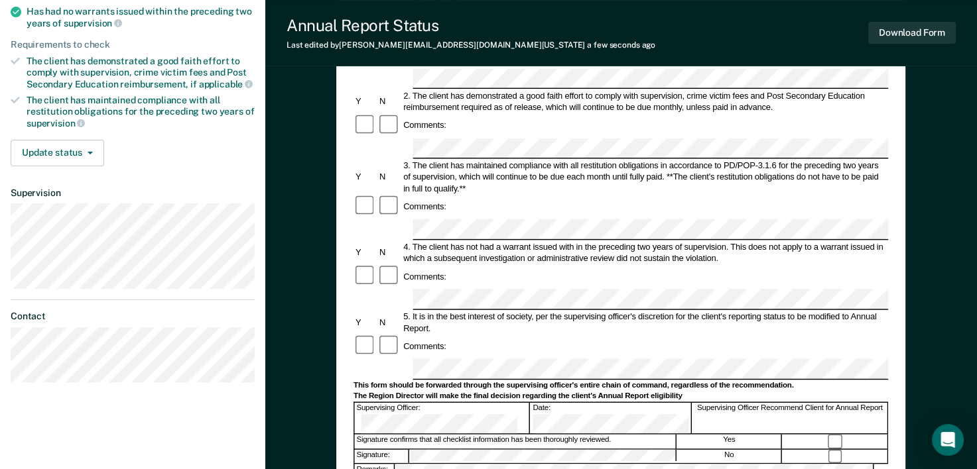
scroll to position [216, 0]
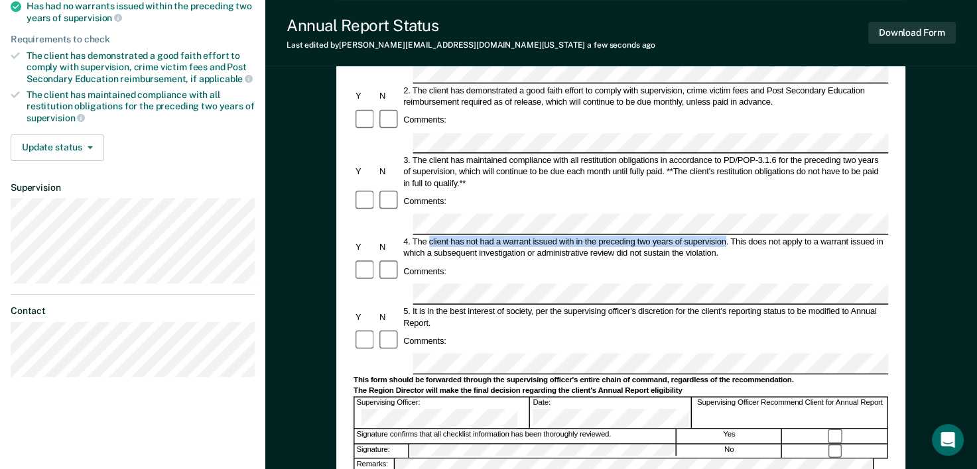
drag, startPoint x: 725, startPoint y: 162, endPoint x: 432, endPoint y: 158, distance: 293.7
click at [432, 235] on div "4. The client has not had a warrant issued with in the preceding two years of s…" at bounding box center [645, 246] width 487 height 23
click at [617, 260] on div "Comments:" at bounding box center [620, 272] width 534 height 24
drag, startPoint x: 727, startPoint y: 160, endPoint x: 428, endPoint y: 161, distance: 298.4
click at [428, 235] on div "4. The client has not had a warrant issued with in the preceding two years of s…" at bounding box center [645, 246] width 487 height 23
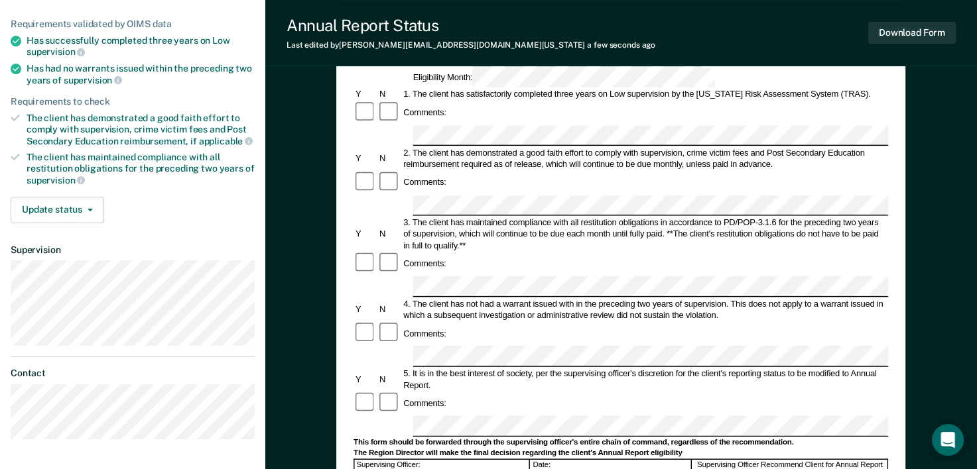
scroll to position [147, 0]
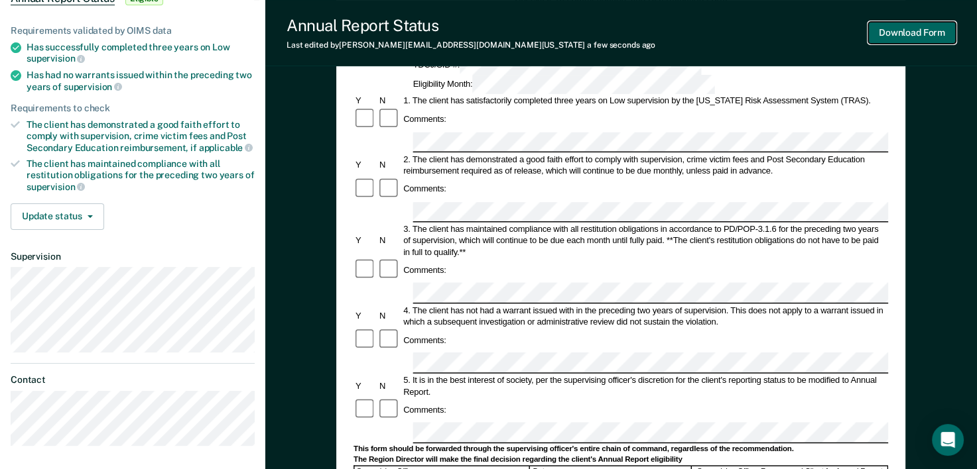
click at [913, 29] on button "Download Form" at bounding box center [912, 33] width 88 height 22
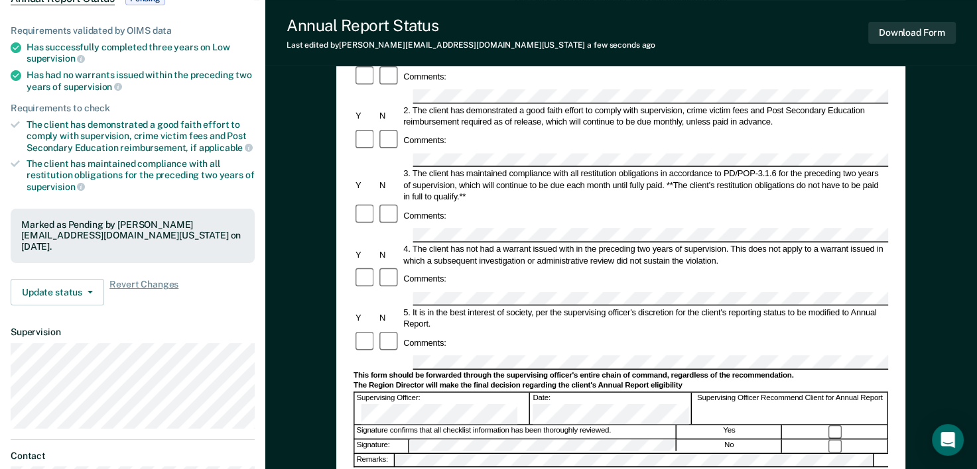
scroll to position [0, 0]
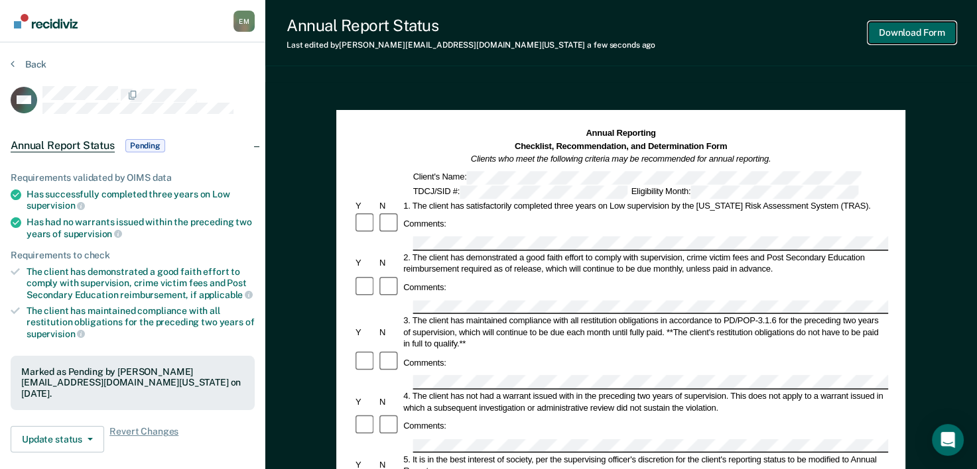
click at [912, 27] on button "Download Form" at bounding box center [912, 33] width 88 height 22
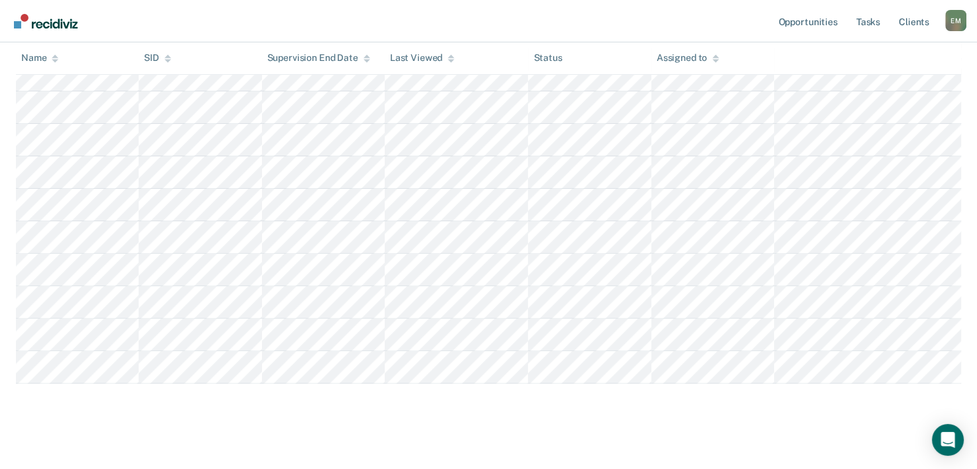
scroll to position [382, 0]
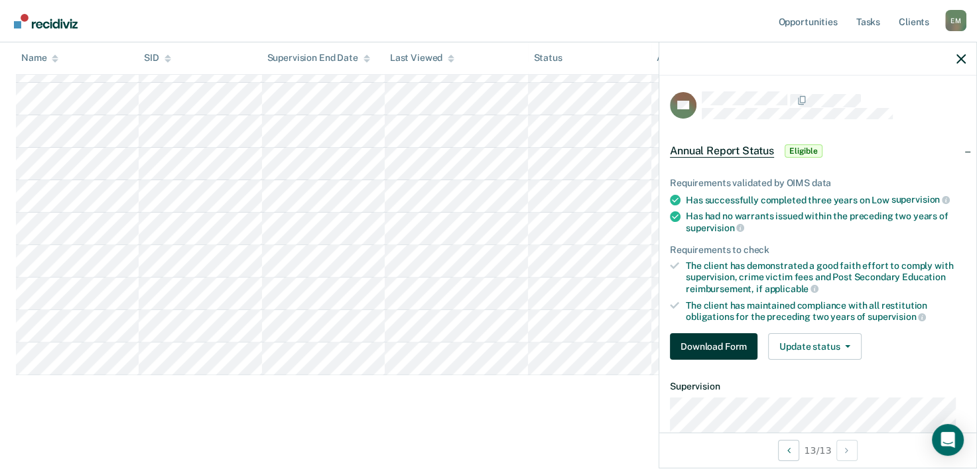
click at [729, 340] on button "Download Form" at bounding box center [714, 347] width 88 height 27
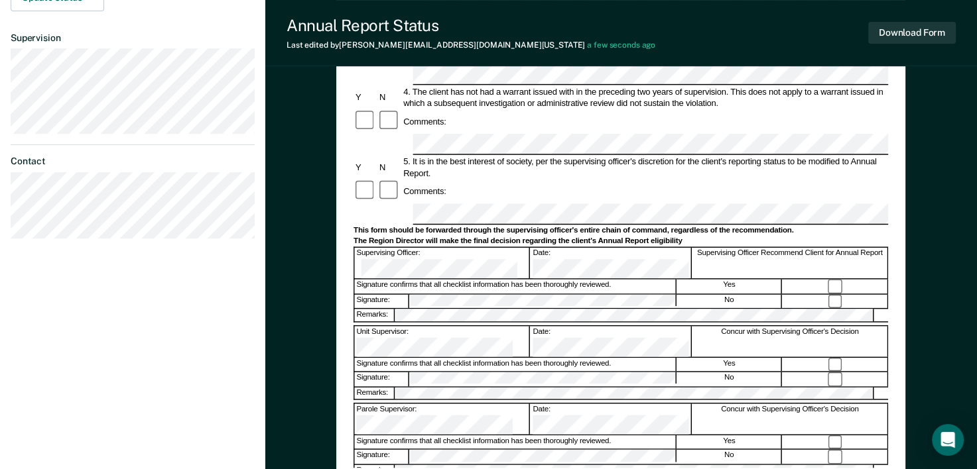
scroll to position [372, 0]
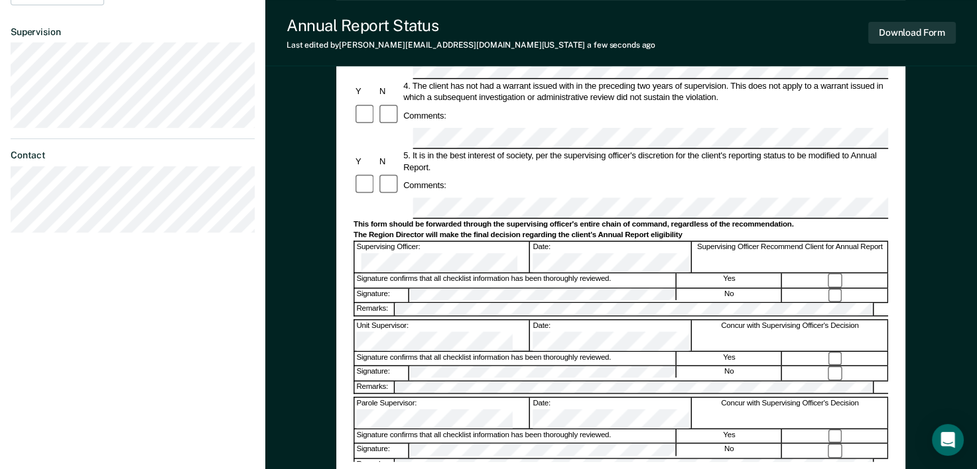
click at [459, 430] on div "Signature confirms that all checklist information has been thoroughly reviewed." at bounding box center [516, 437] width 322 height 14
click at [912, 40] on button "Download Form" at bounding box center [912, 33] width 88 height 22
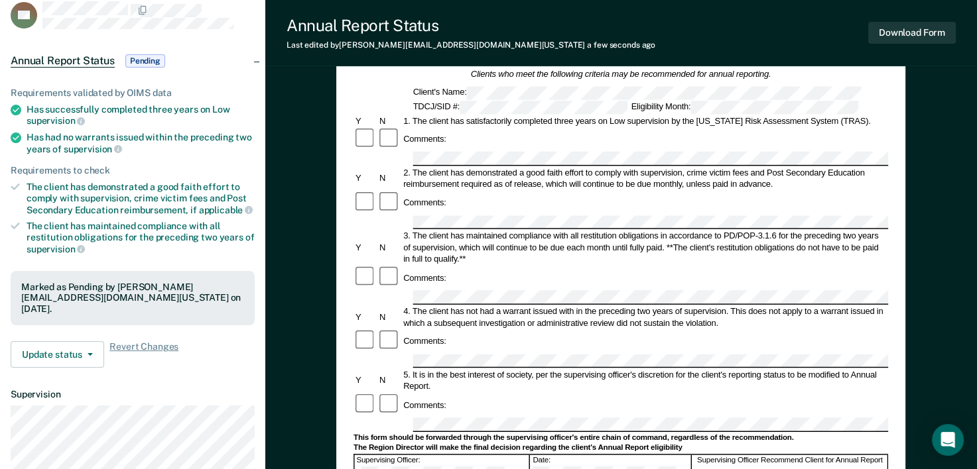
scroll to position [0, 0]
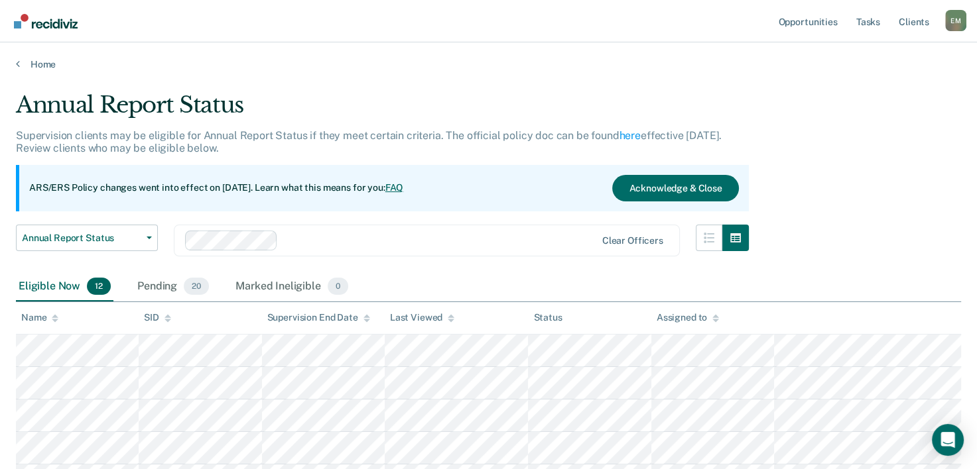
scroll to position [349, 0]
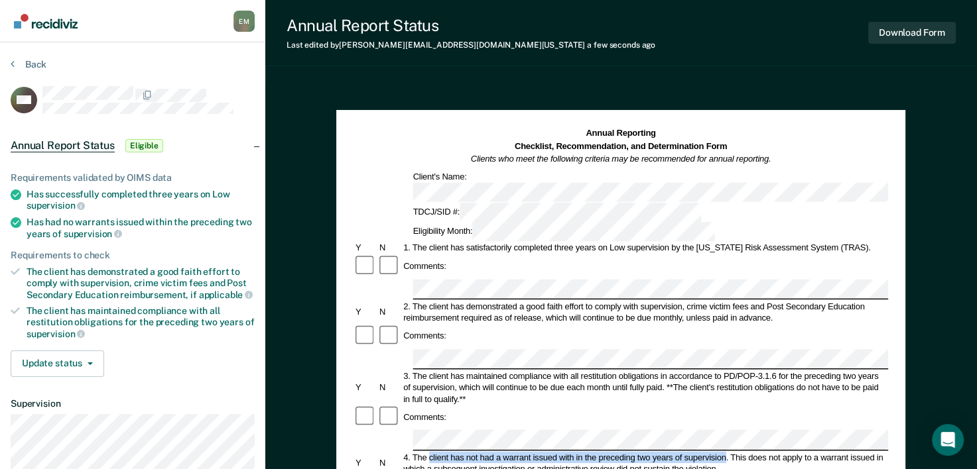
drag, startPoint x: 726, startPoint y: 378, endPoint x: 430, endPoint y: 378, distance: 296.4
click at [430, 452] on div "4. The client has not had a warrant issued with in the preceding two years of s…" at bounding box center [645, 463] width 487 height 23
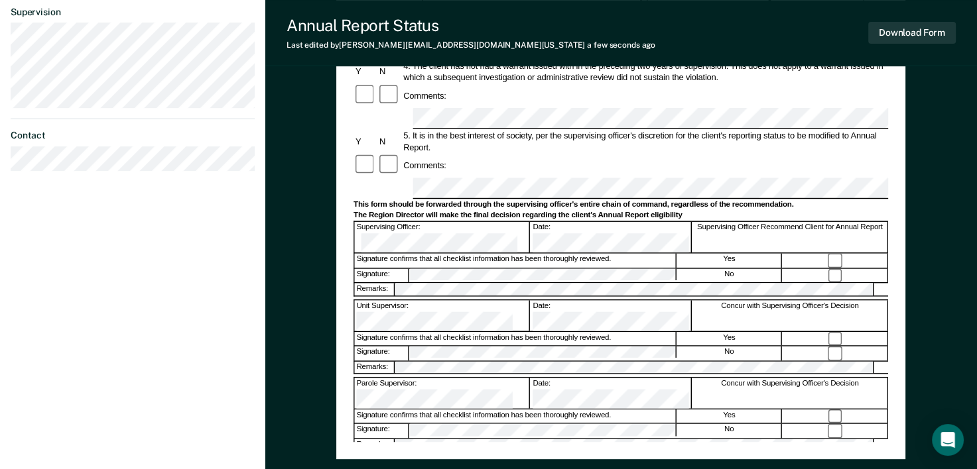
scroll to position [393, 0]
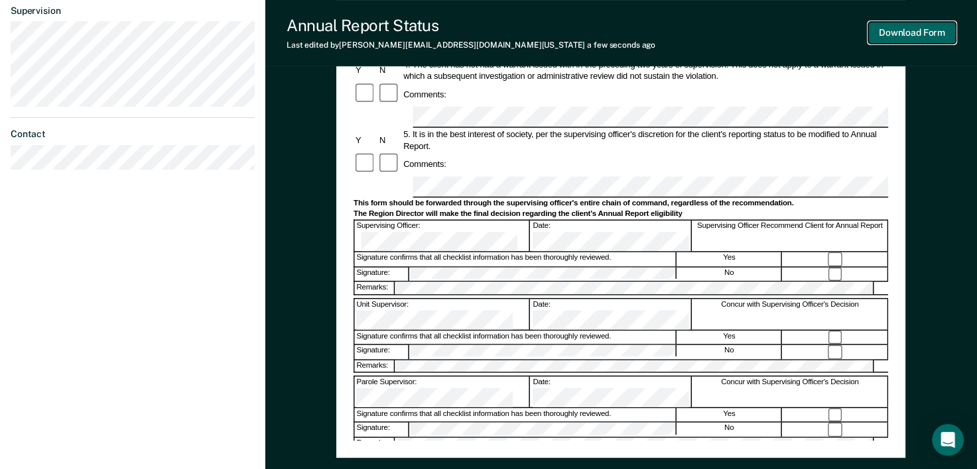
click at [910, 25] on button "Download Form" at bounding box center [912, 33] width 88 height 22
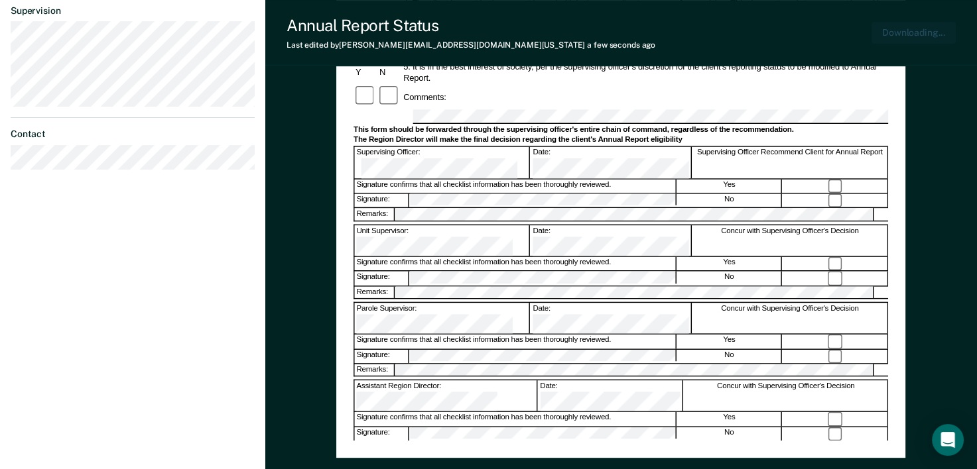
scroll to position [469, 0]
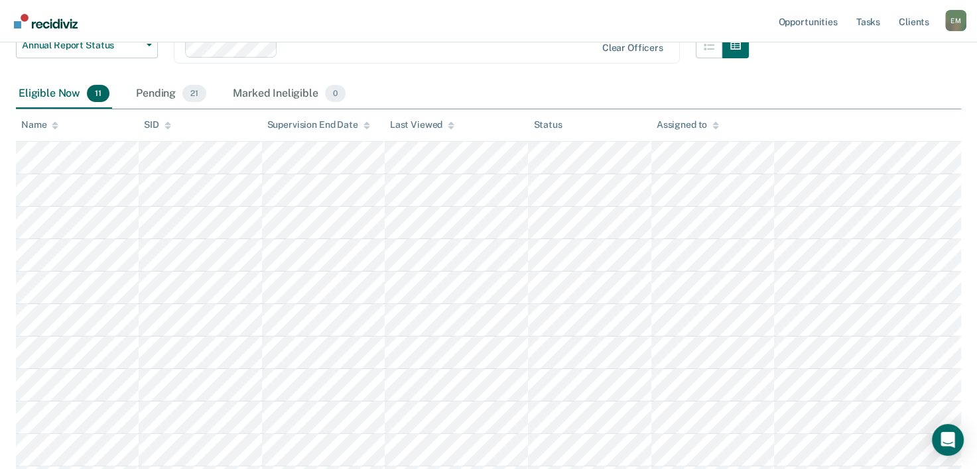
scroll to position [194, 0]
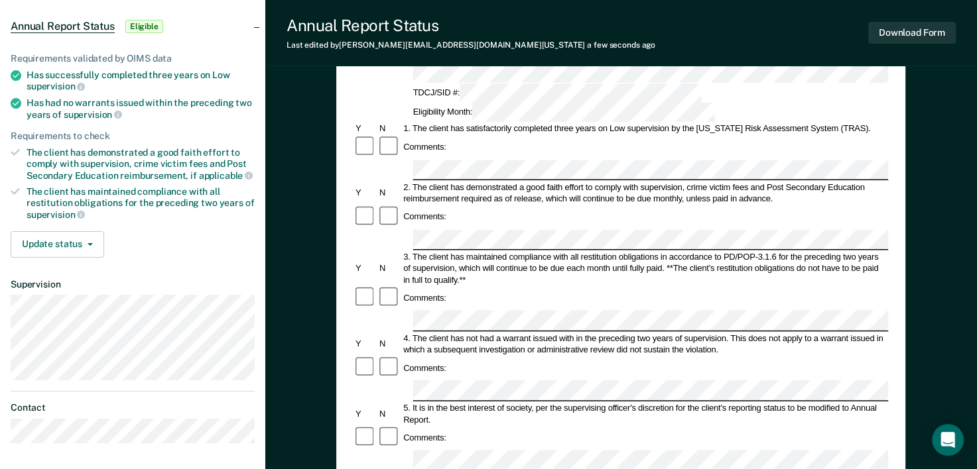
scroll to position [127, 0]
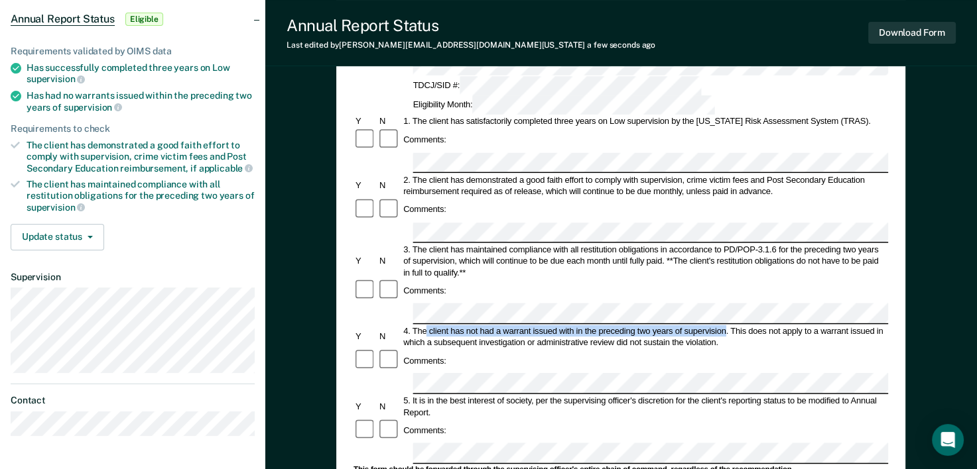
drag, startPoint x: 724, startPoint y: 251, endPoint x: 427, endPoint y: 252, distance: 297.0
click at [427, 325] on div "4. The client has not had a warrant issued with in the preceding two years of s…" at bounding box center [645, 336] width 487 height 23
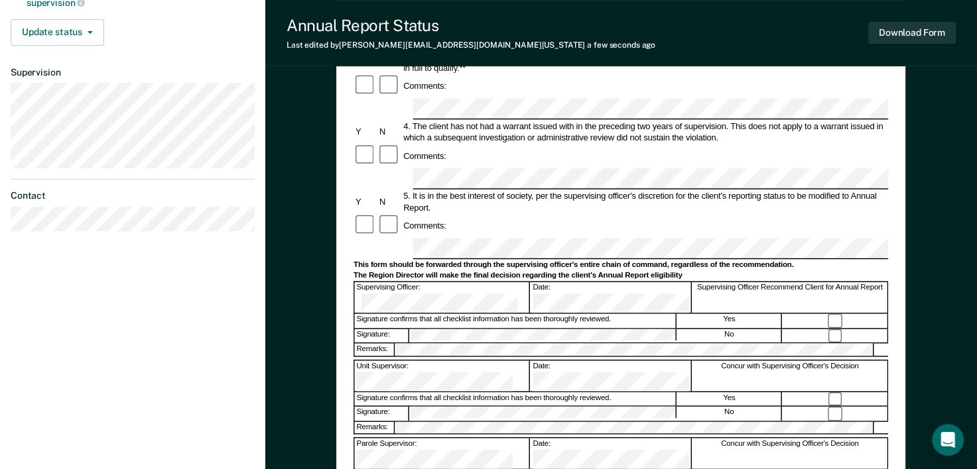
scroll to position [332, 0]
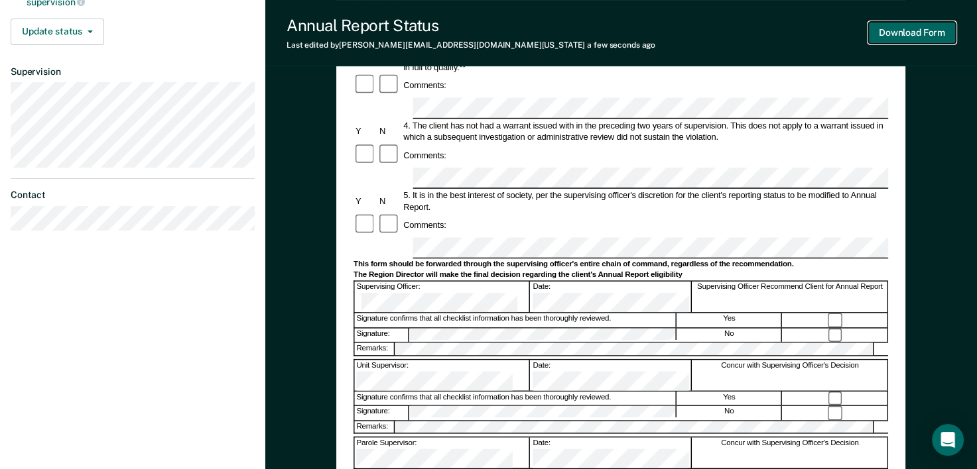
click at [912, 30] on button "Download Form" at bounding box center [912, 33] width 88 height 22
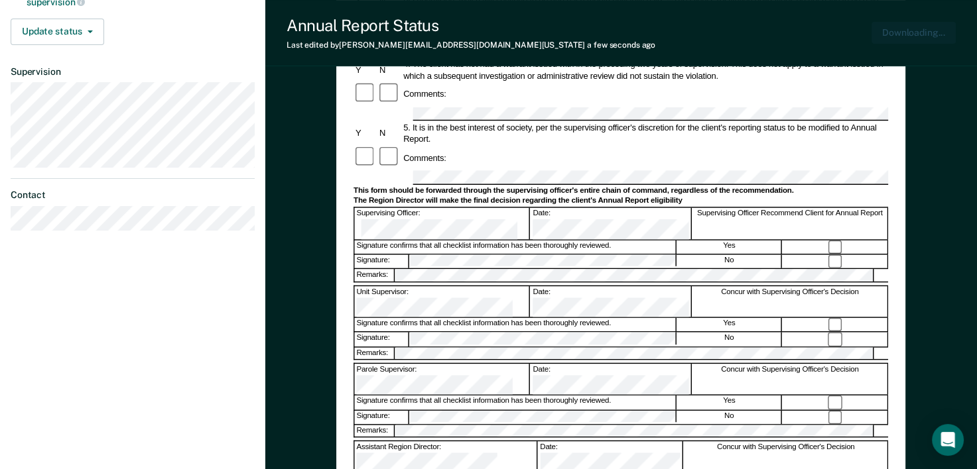
scroll to position [0, 0]
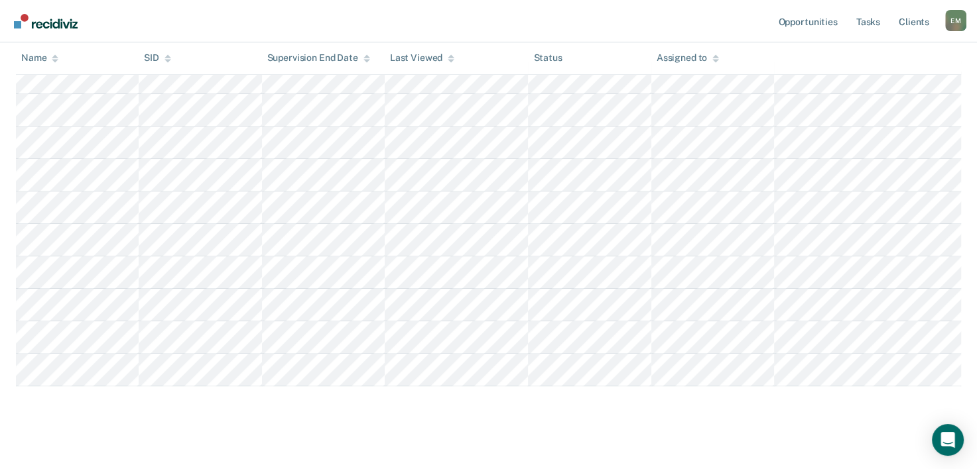
scroll to position [284, 0]
